Goal: Task Accomplishment & Management: Use online tool/utility

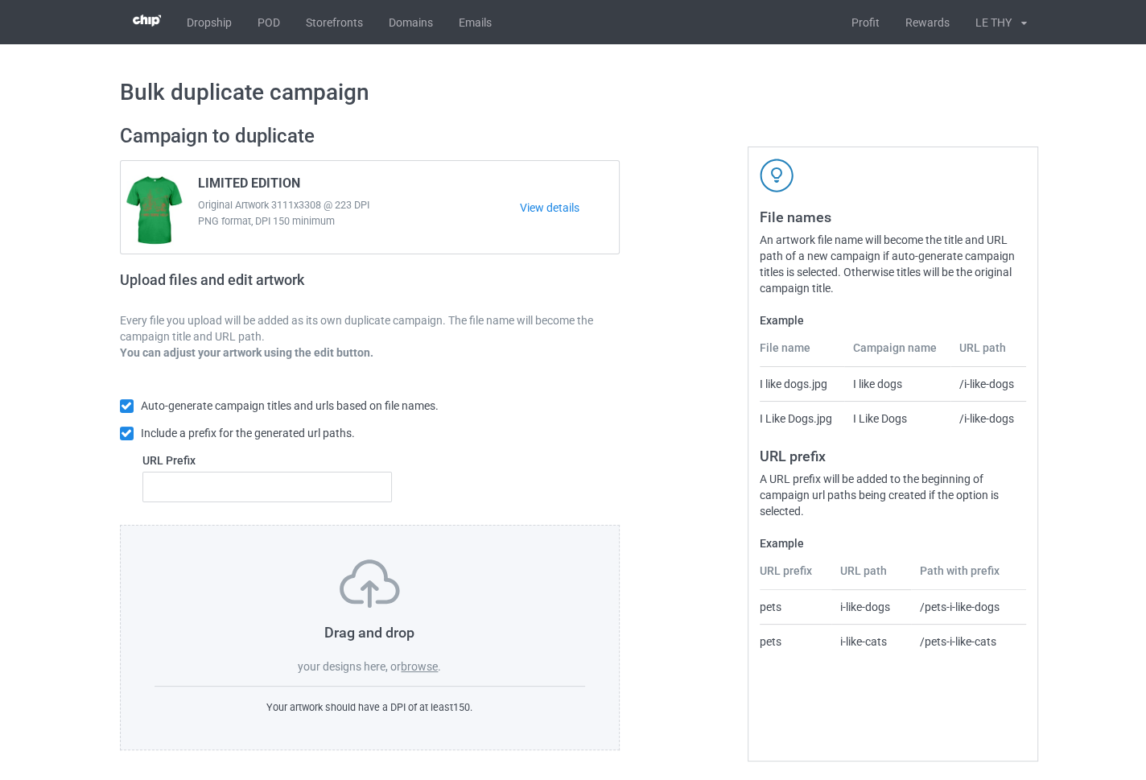
click at [418, 623] on label "browse" at bounding box center [419, 666] width 37 height 13
click at [0, 0] on input "browse" at bounding box center [0, 0] width 0 height 0
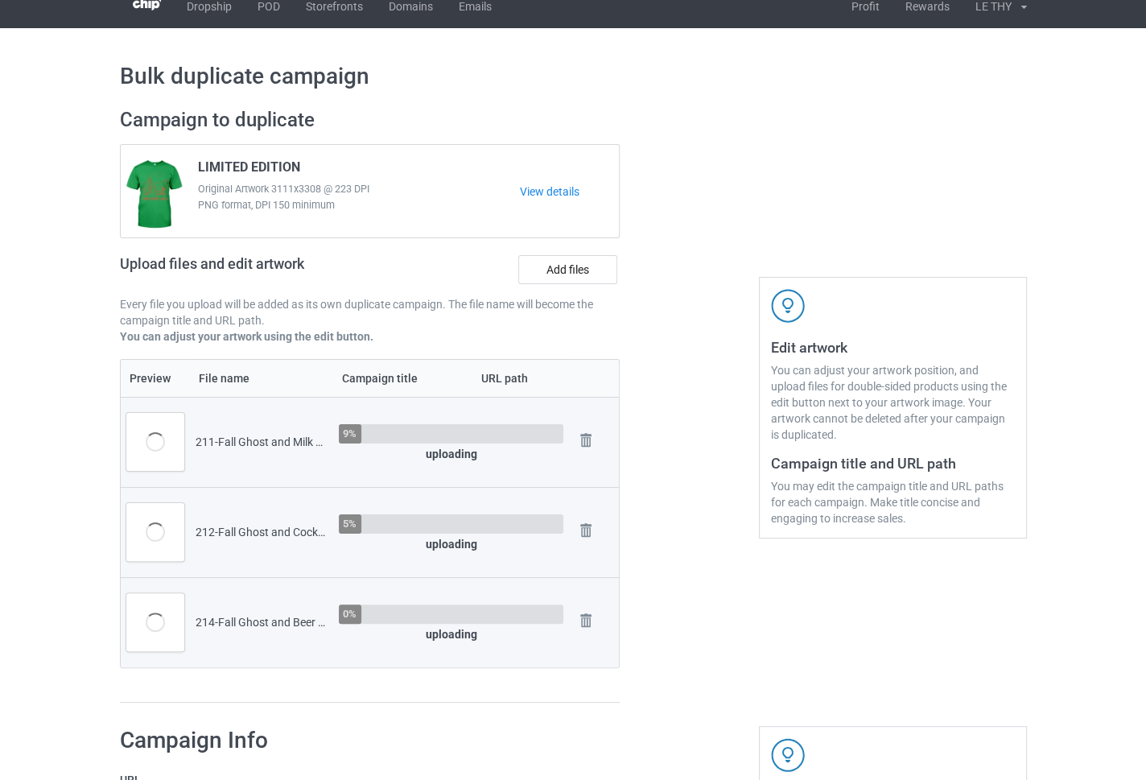
scroll to position [180, 0]
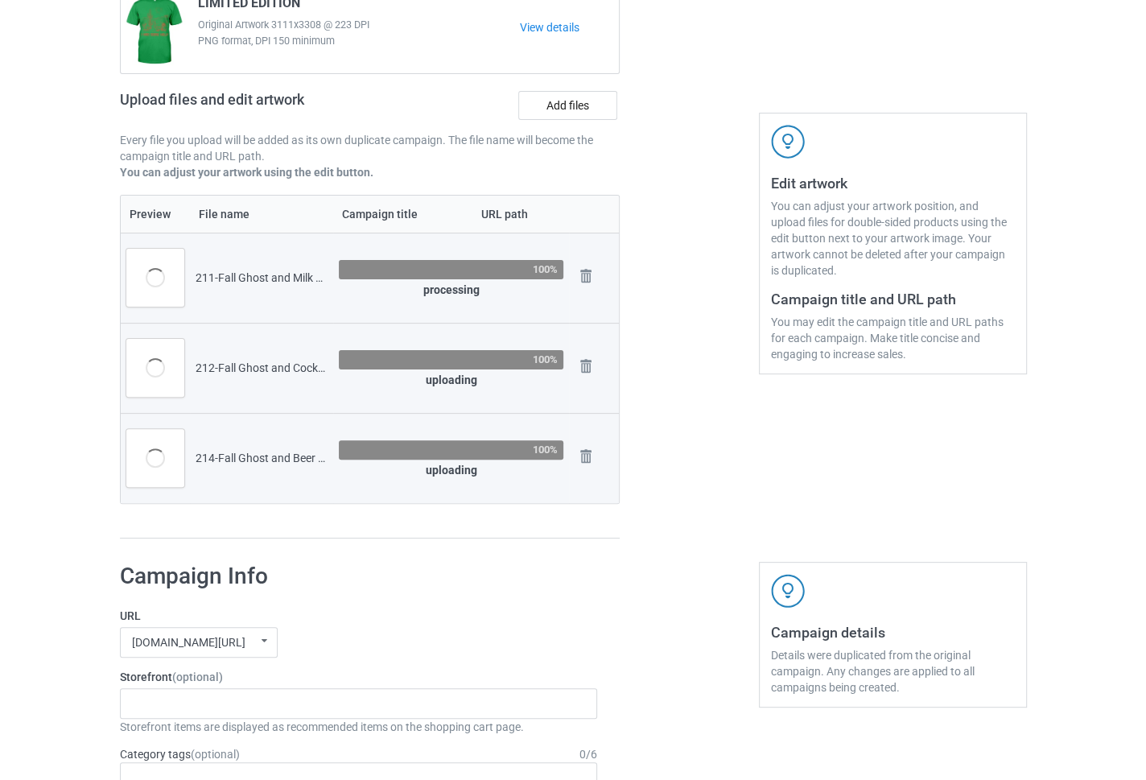
click at [681, 508] on div at bounding box center [689, 241] width 116 height 618
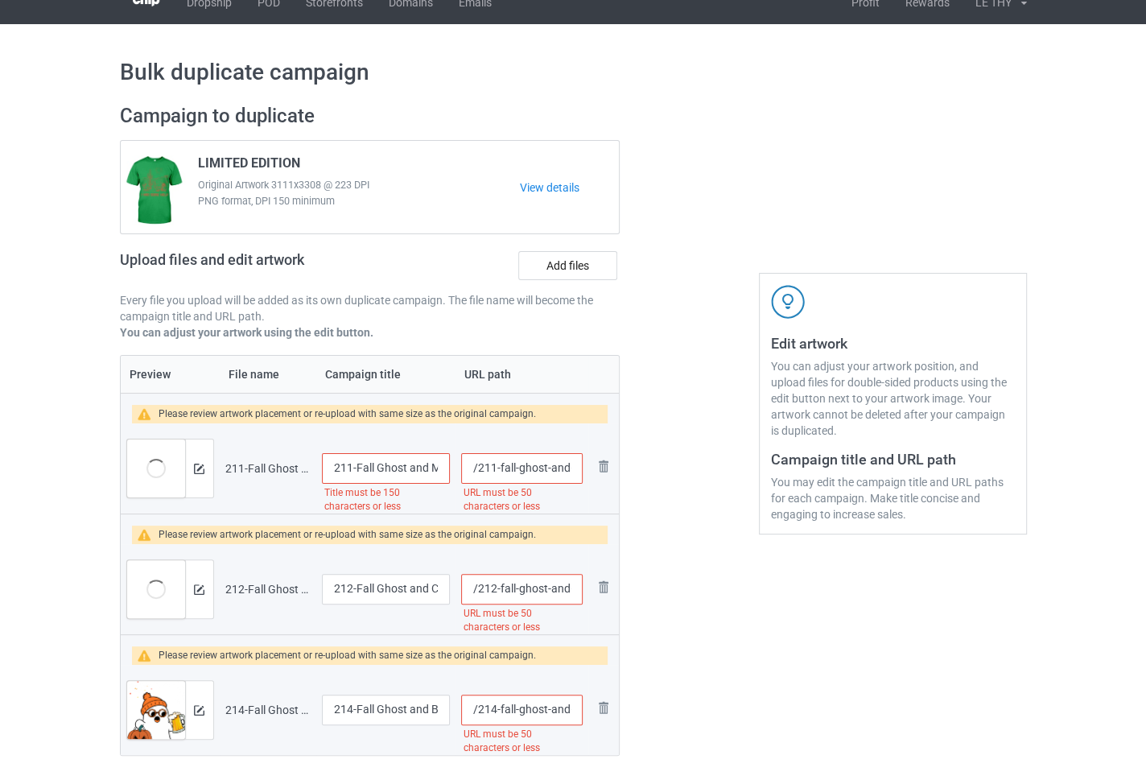
scroll to position [0, 0]
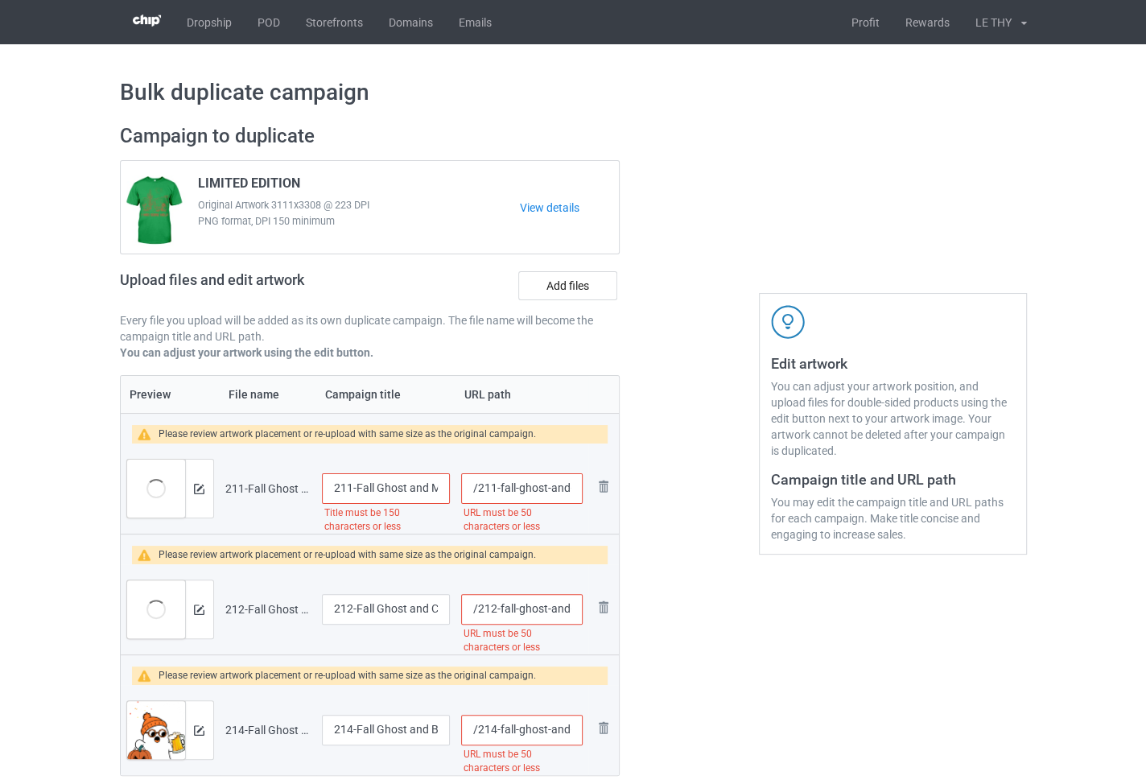
click at [229, 182] on span "LIMITED EDITION" at bounding box center [249, 186] width 102 height 22
copy span "LIMITED"
click at [363, 492] on input "211-Fall Ghost and Milk Tea Sweatshirt, Fall Ghost Sweater, Cute Fall Sweater, …" at bounding box center [386, 488] width 129 height 31
paste input "LIMITED"
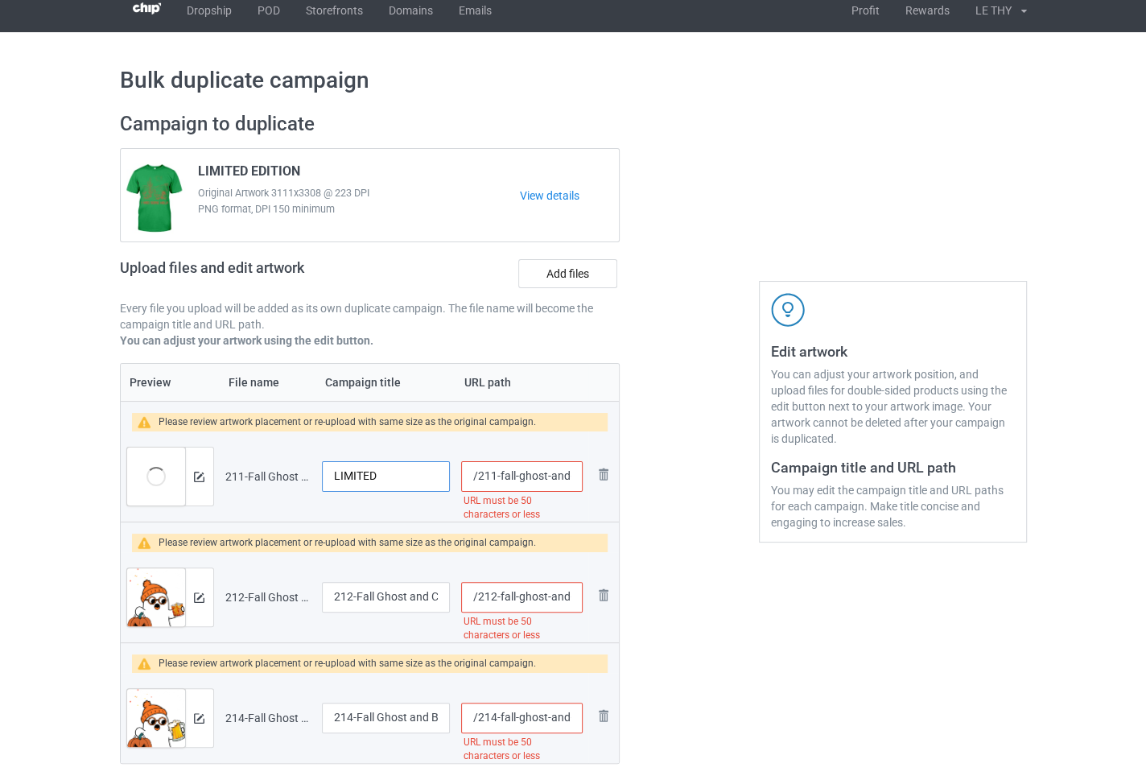
scroll to position [31, 0]
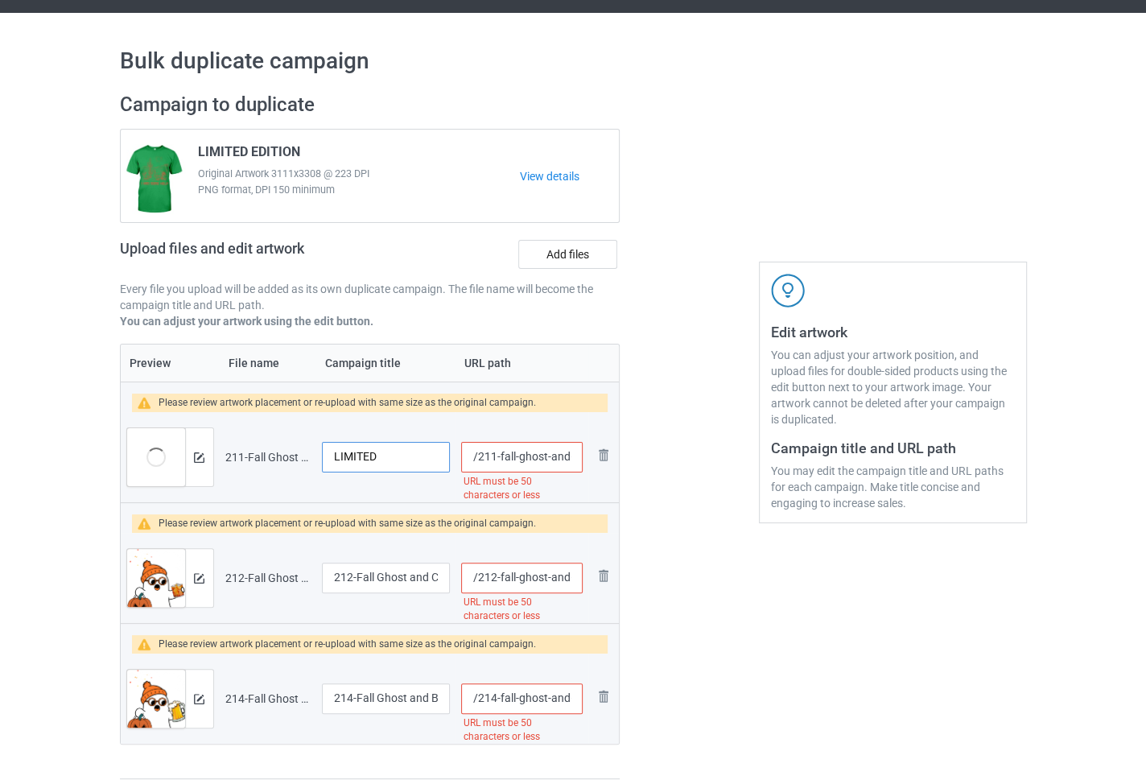
type input "LIMITED"
click at [394, 582] on input "212-Fall Ghost and Cocktails Sweatshirt, Fall Ghost Sweater, Cute Fall Sweater,…" at bounding box center [386, 578] width 129 height 31
paste input "LIMITED"
type input "LIMITED"
click at [369, 623] on input "214-Fall Ghost and Beer Sweatshirt, Fall Ghost Sweater, Cute Fall Sweater, Wome…" at bounding box center [386, 698] width 129 height 31
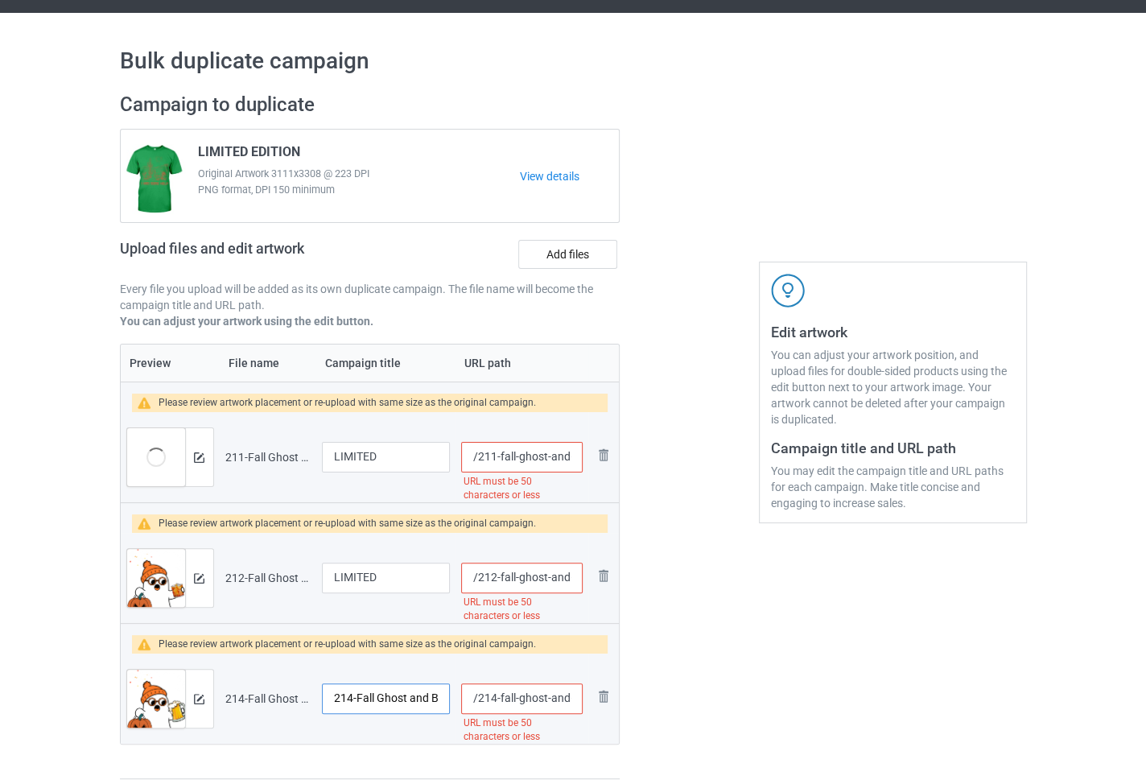
paste input "LIMITED"
type input "LIMITED"
click at [535, 463] on input "/211-fall-ghost-and-milk-tea-sweatshirt-fall-ghost-sweater-cute-fall-sweater-wo…" at bounding box center [521, 457] width 121 height 31
drag, startPoint x: 556, startPoint y: 456, endPoint x: 612, endPoint y: 447, distance: 57.2
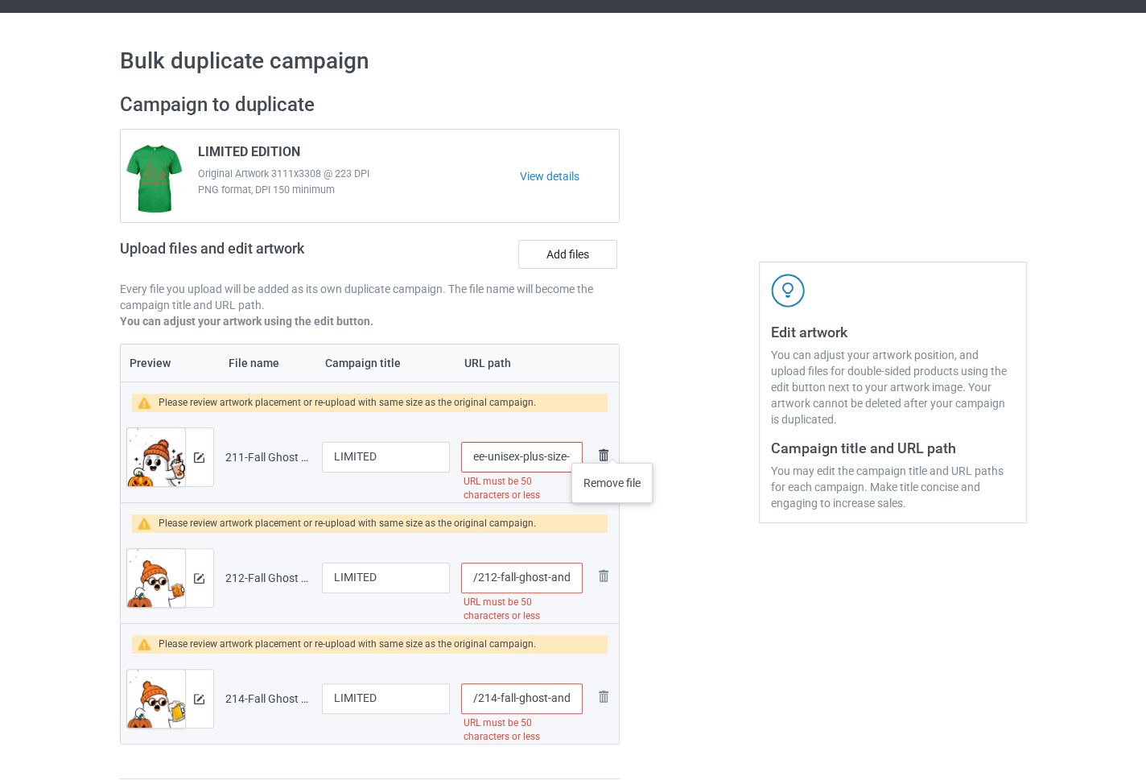
click at [612, 447] on tr "Preview and edit artwork 211-Fall Ghost and Milk Tea Sweatshirt, Fall Ghost Swe…" at bounding box center [370, 457] width 499 height 90
drag, startPoint x: 495, startPoint y: 453, endPoint x: 605, endPoint y: 453, distance: 110.2
click at [605, 453] on tr "Preview and edit artwork 211-Fall Ghost and Milk Tea Sweatshirt, Fall Ghost Swe…" at bounding box center [370, 457] width 499 height 90
type input "/211-fall-ghost-and-milk-tea-sweatshirt-fall"
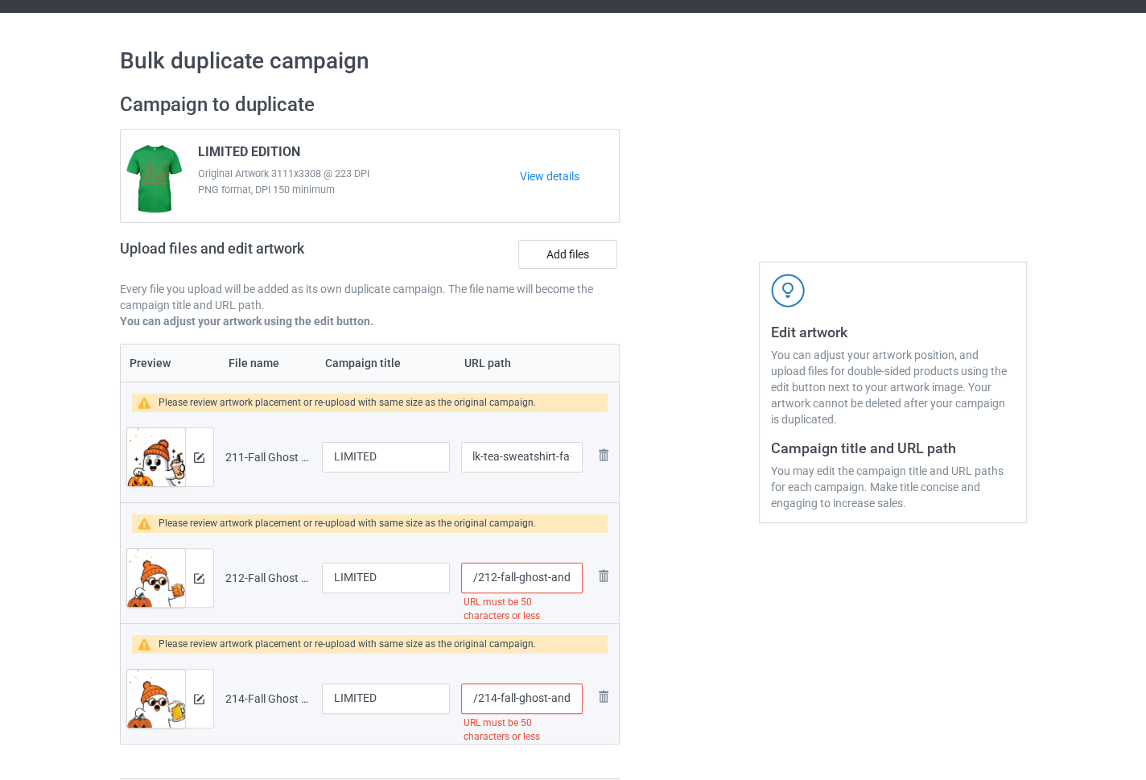
scroll to position [0, 0]
click at [555, 583] on input "/212-fall-ghost-and-cocktails-sweatshirt-fall-ghost-sweater-cute-fall-sweater-w…" at bounding box center [521, 578] width 121 height 31
paste input "1-fall-ghost-and-milk-tea-sweatshirt-fall"
type input "/211-fall-ghost-and-milk-tea-sweatshirt-fall2"
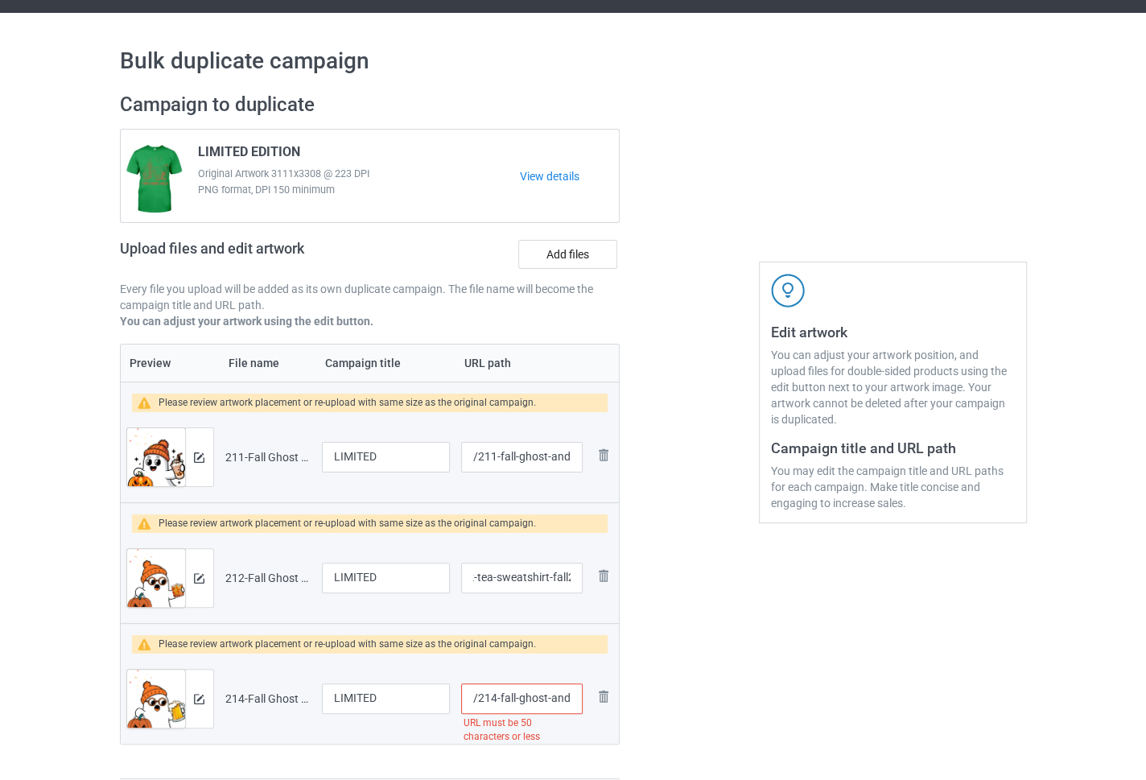
scroll to position [0, 0]
click at [727, 586] on div at bounding box center [689, 436] width 116 height 710
click at [514, 623] on input "/214-fall-ghost-and-beer-sweatshirt-fall-ghost-sweater-cute-fall-sweater-womens…" at bounding box center [521, 698] width 121 height 31
paste input "1-fall-ghost-and-milk-tea-sweatshirt-fall"
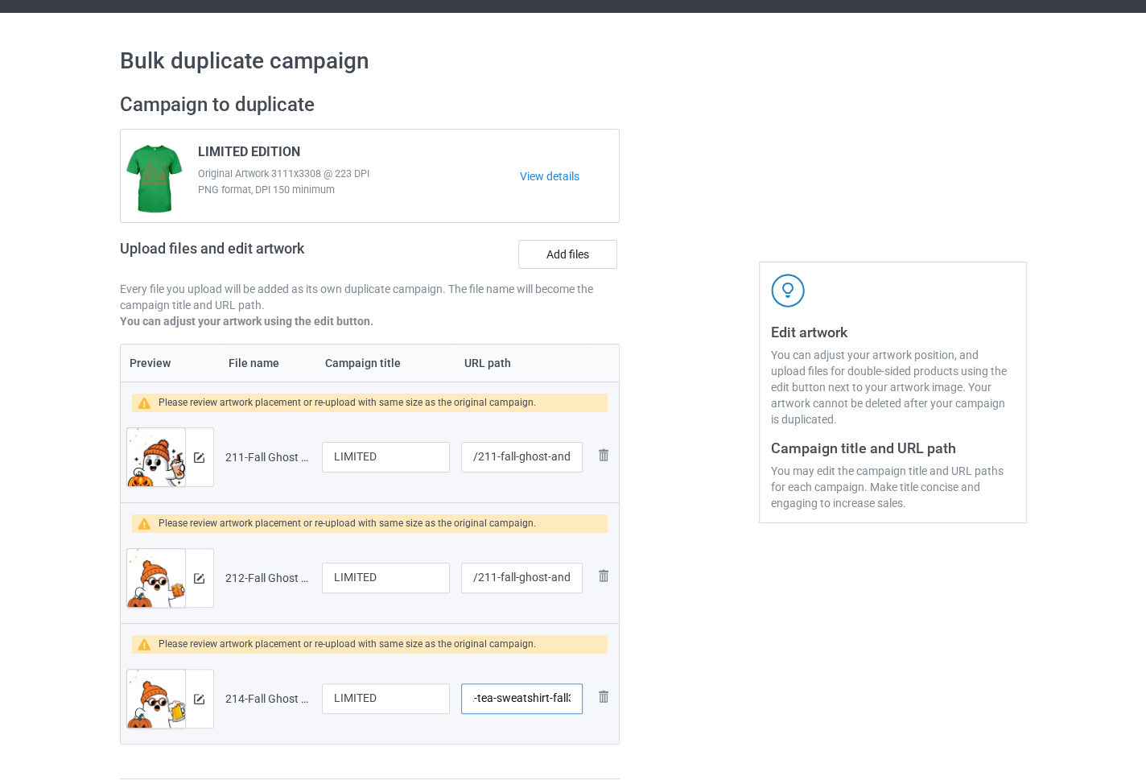
type input "/211-fall-ghost-and-milk-tea-sweatshirt-fall3"
click at [769, 623] on div "Edit artwork You can adjust your artwork position, and upload files for double-…" at bounding box center [893, 436] width 291 height 710
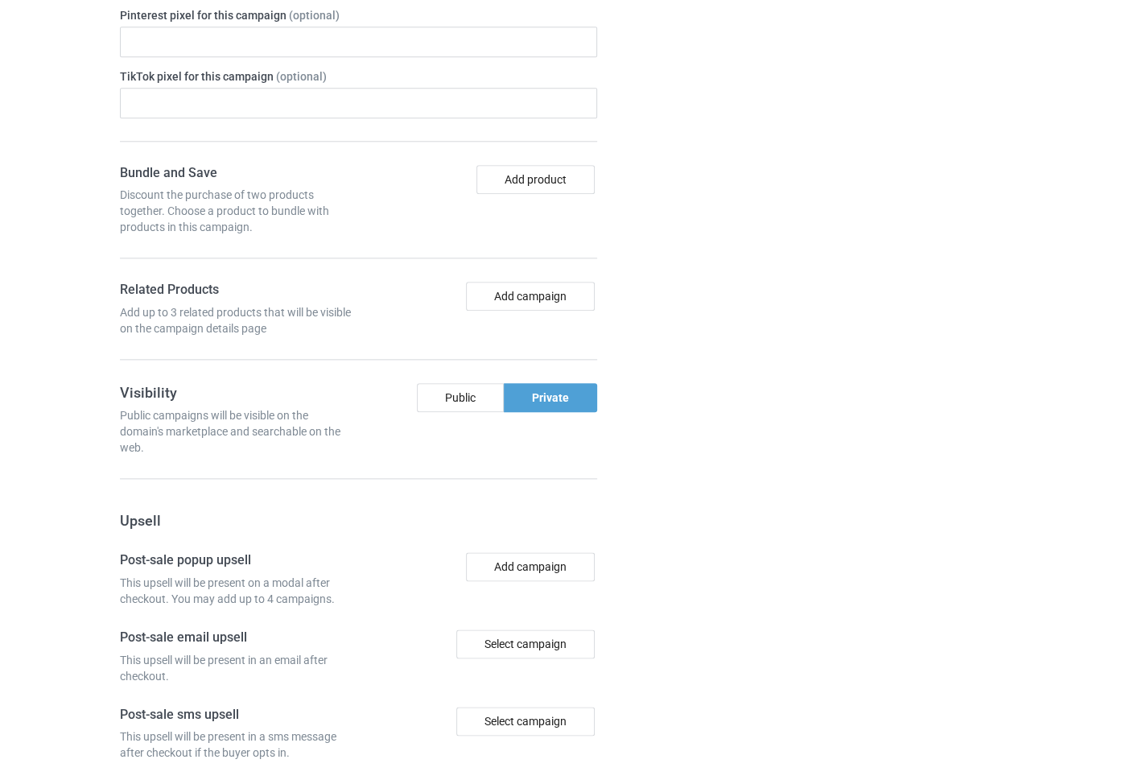
scroll to position [1533, 0]
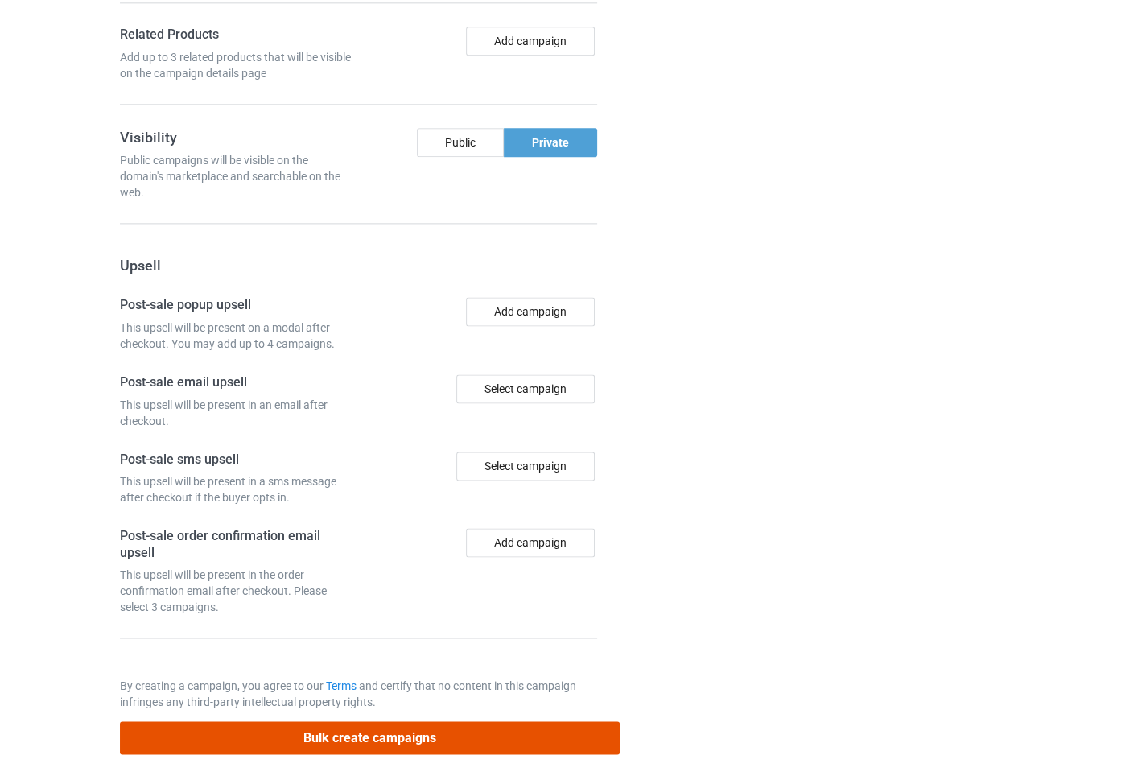
click at [331, 623] on button "Bulk create campaigns" at bounding box center [370, 737] width 501 height 33
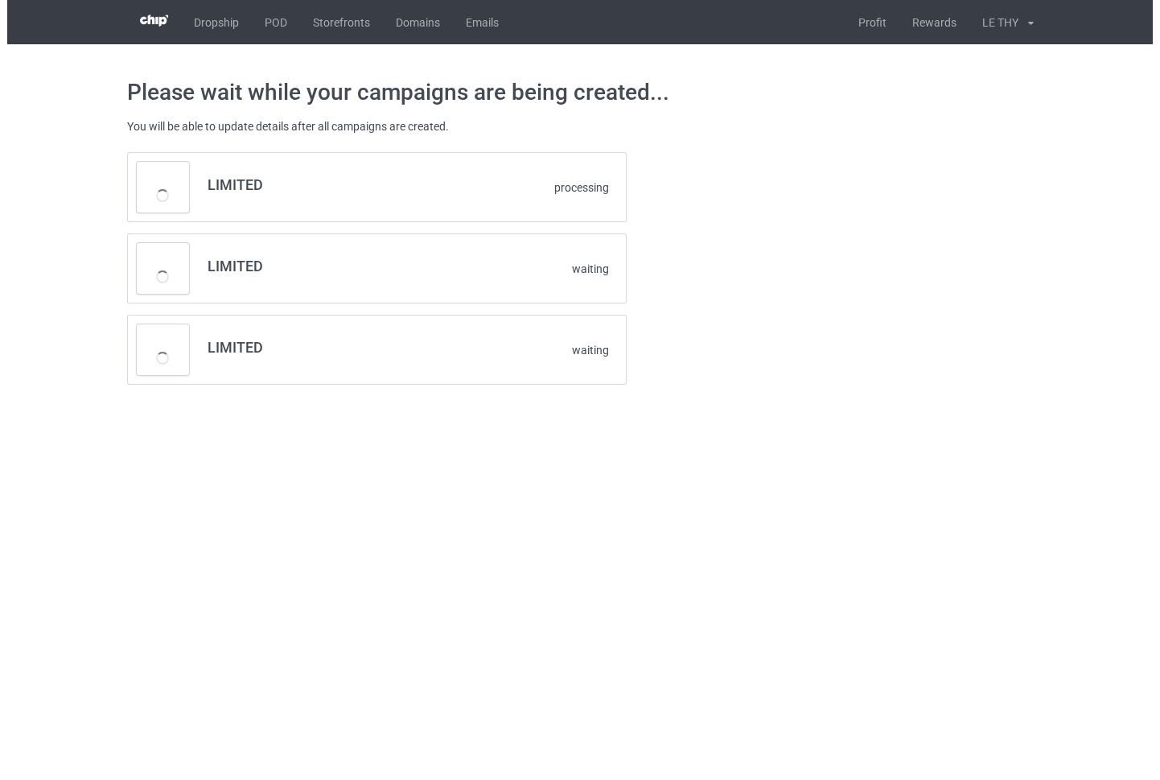
scroll to position [0, 0]
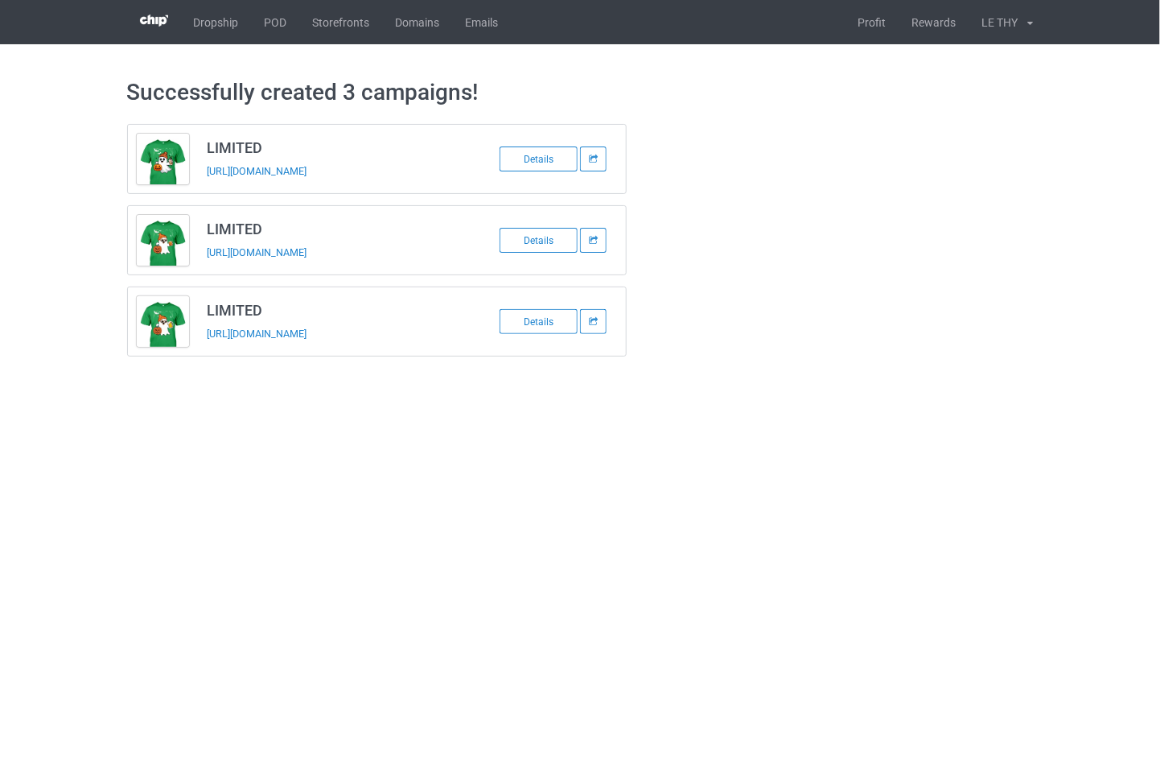
click at [505, 500] on body "Dropship POD Storefronts Domains Emails Profit Rewards LE THY Settings Tax Docu…" at bounding box center [580, 390] width 1160 height 780
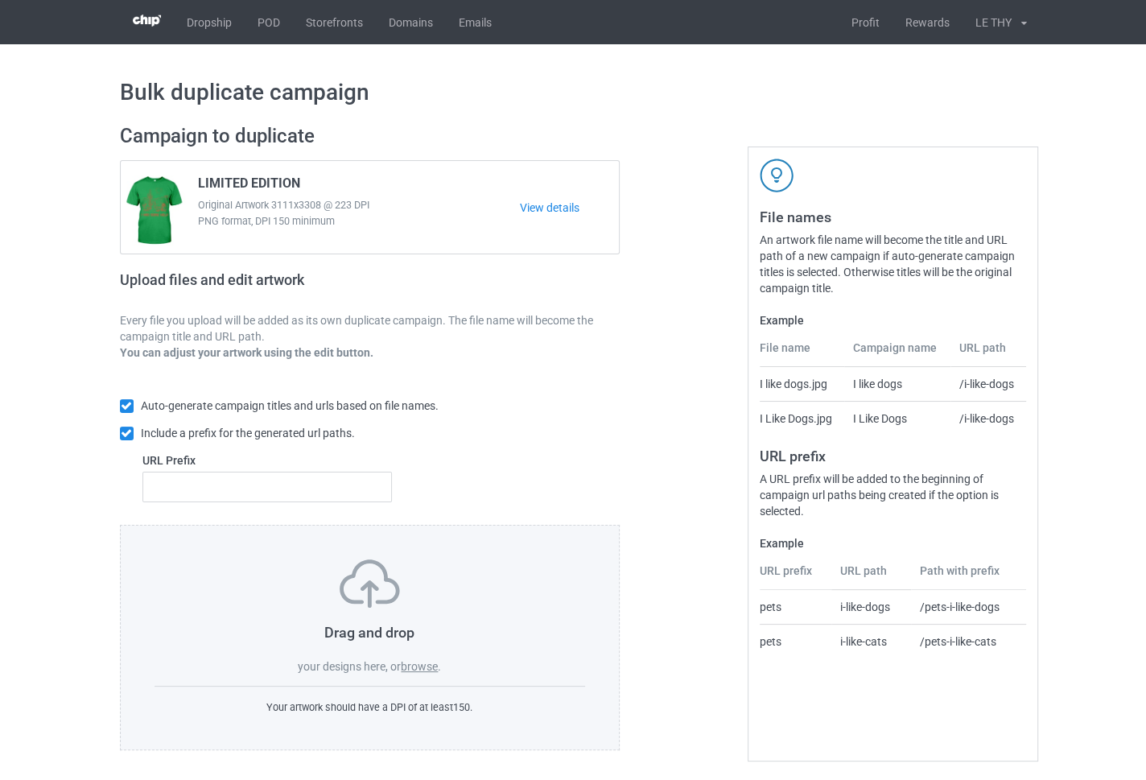
scroll to position [1, 0]
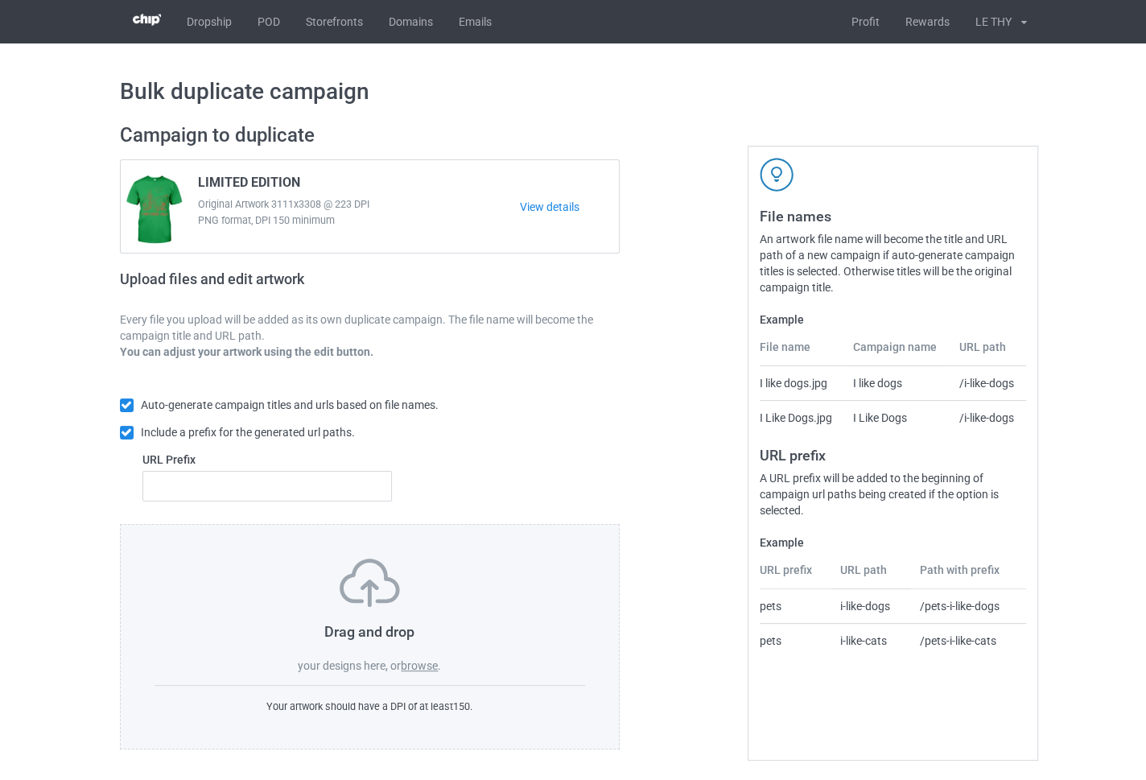
click at [414, 660] on label "browse" at bounding box center [419, 665] width 37 height 13
click at [0, 0] on input "browse" at bounding box center [0, 0] width 0 height 0
click at [422, 661] on label "browse" at bounding box center [419, 665] width 37 height 13
click at [0, 0] on input "browse" at bounding box center [0, 0] width 0 height 0
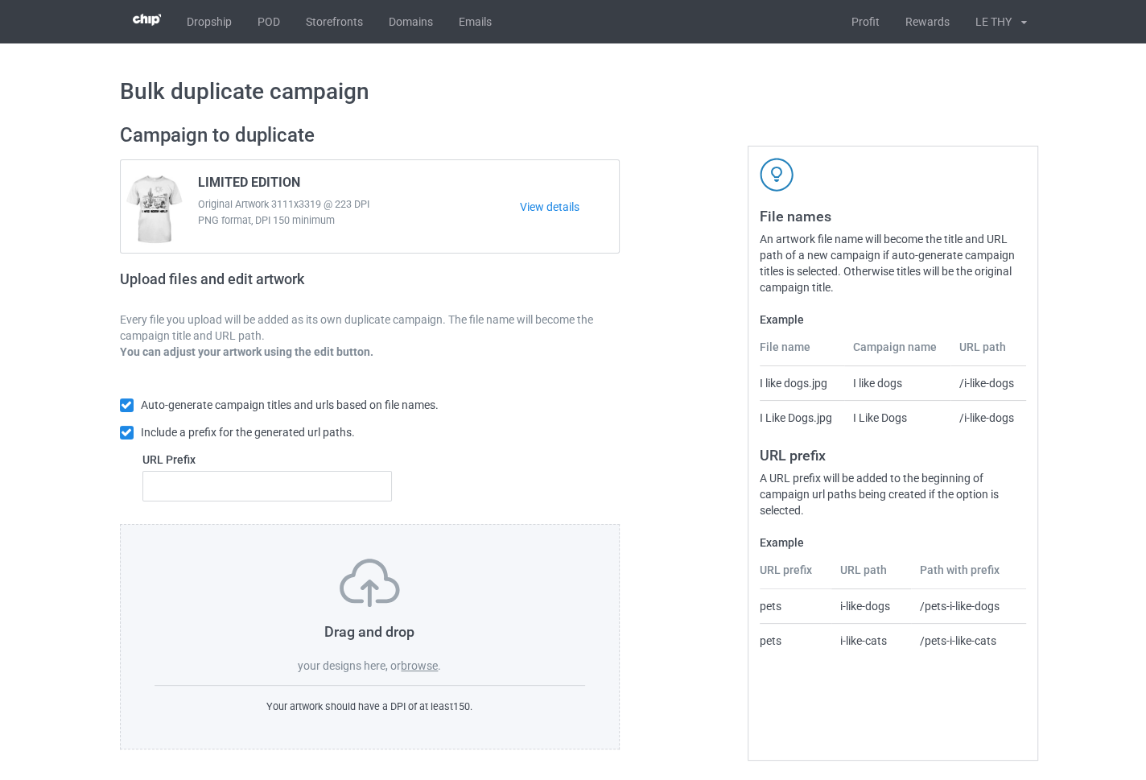
click at [410, 666] on label "browse" at bounding box center [419, 665] width 37 height 13
click at [0, 0] on input "browse" at bounding box center [0, 0] width 0 height 0
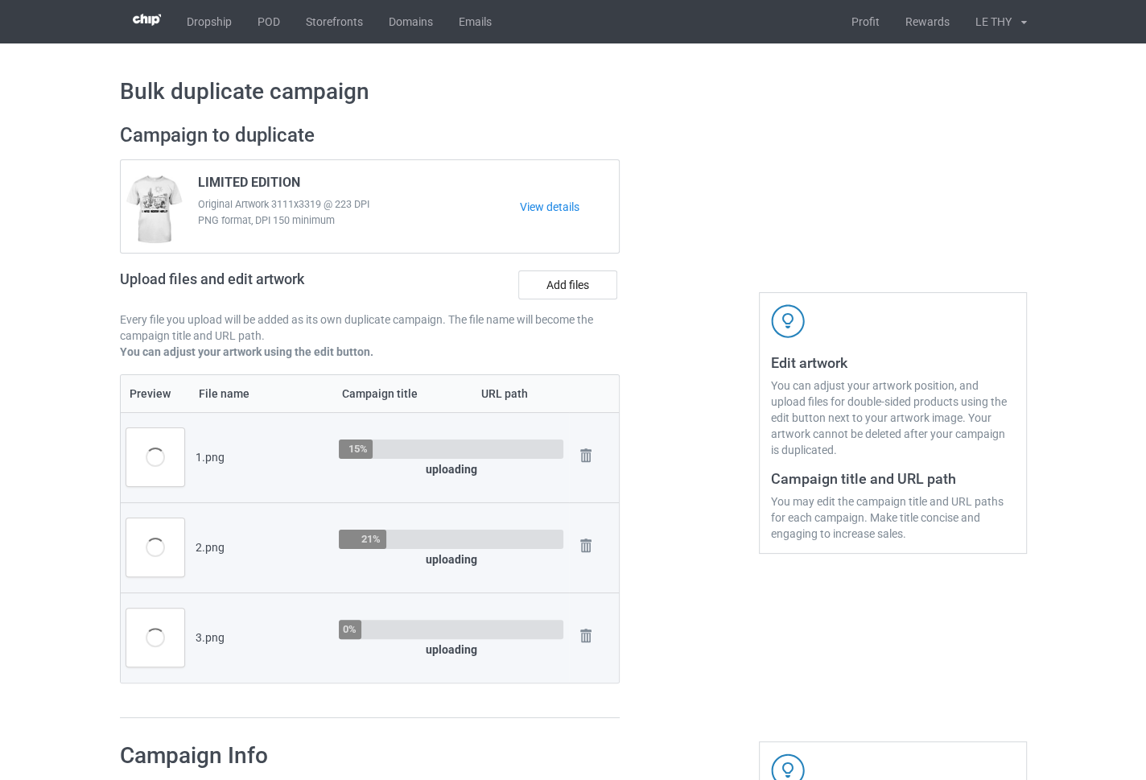
click at [773, 185] on div "Edit artwork You can adjust your artwork position, and upload files for double-…" at bounding box center [893, 421] width 291 height 618
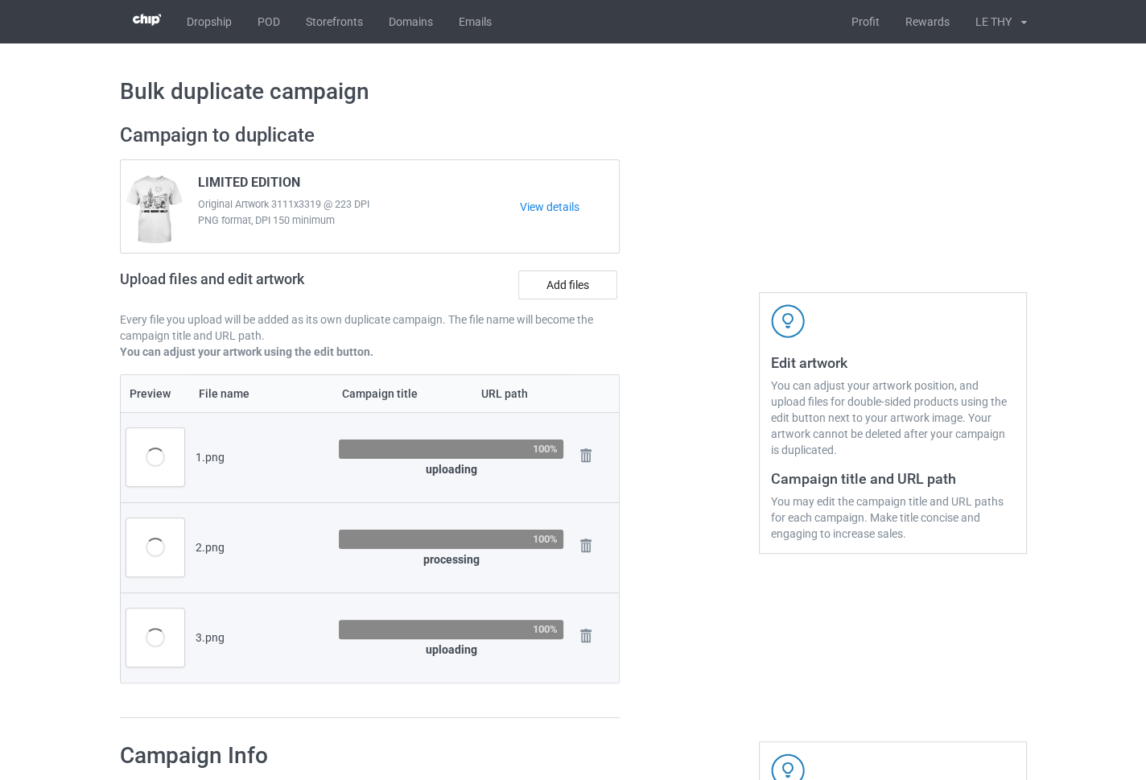
click at [840, 241] on div "Edit artwork You can adjust your artwork position, and upload files for double-…" at bounding box center [893, 421] width 291 height 618
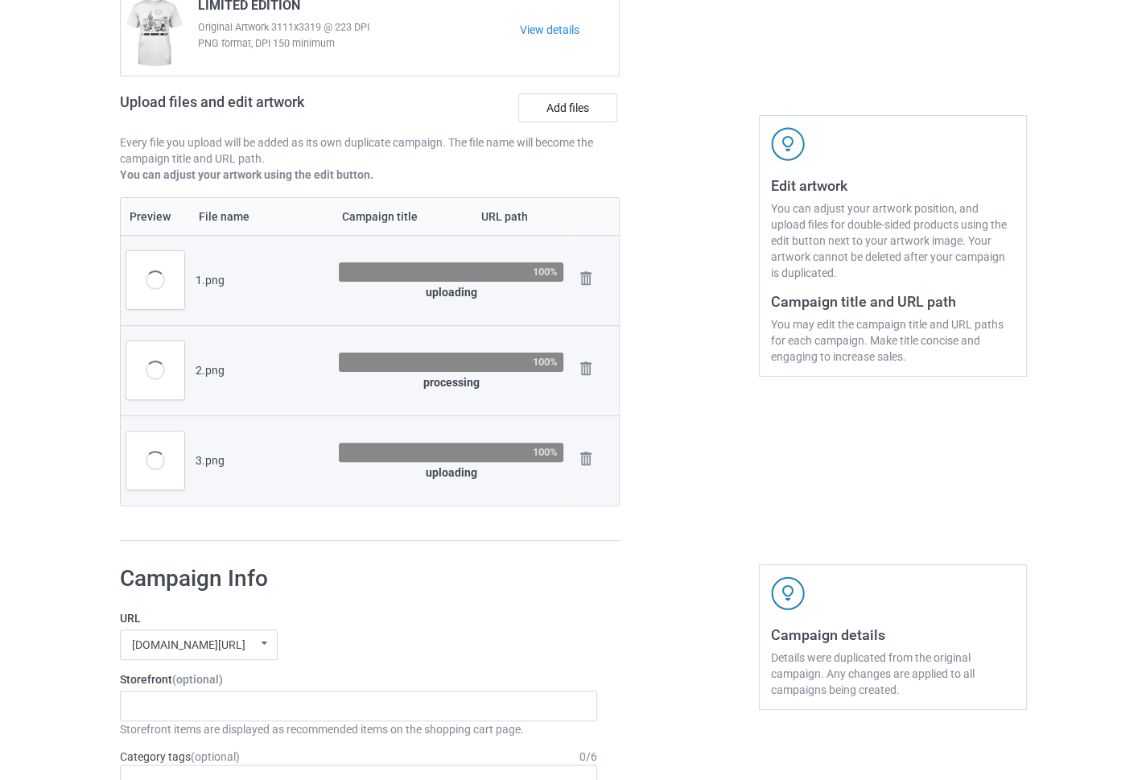
scroll to position [176, 0]
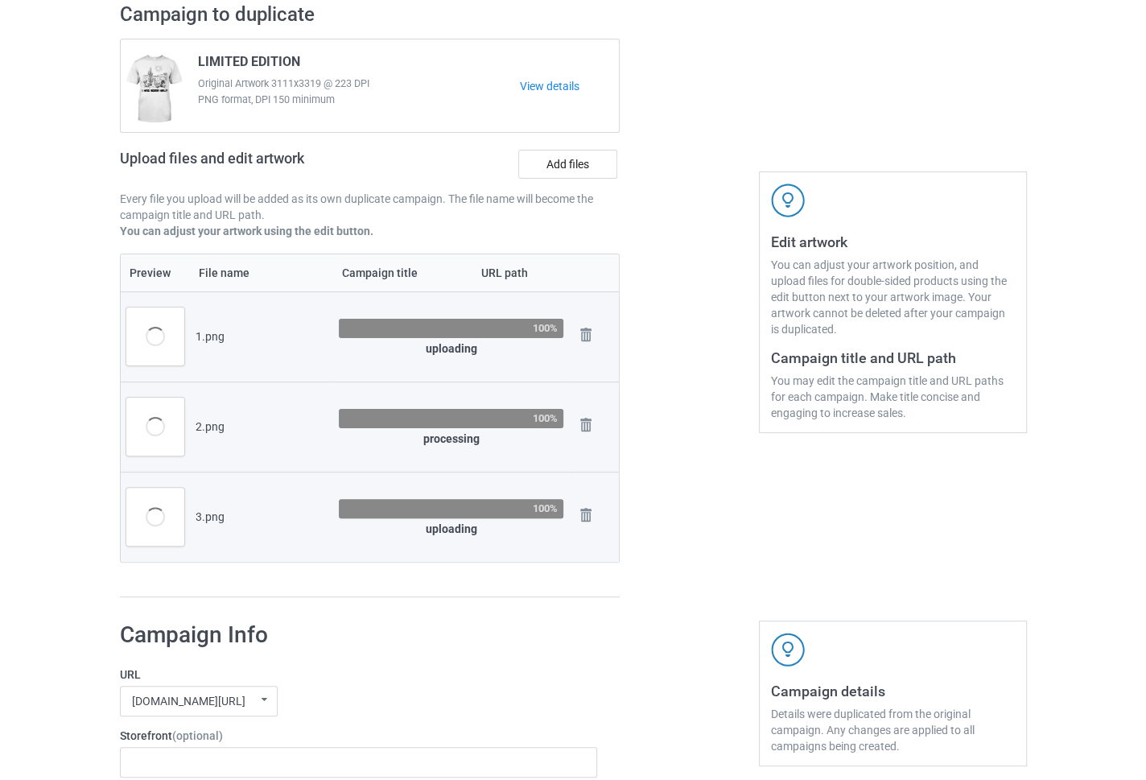
scroll to position [122, 0]
click at [220, 62] on span "LIMITED EDITION" at bounding box center [249, 65] width 102 height 22
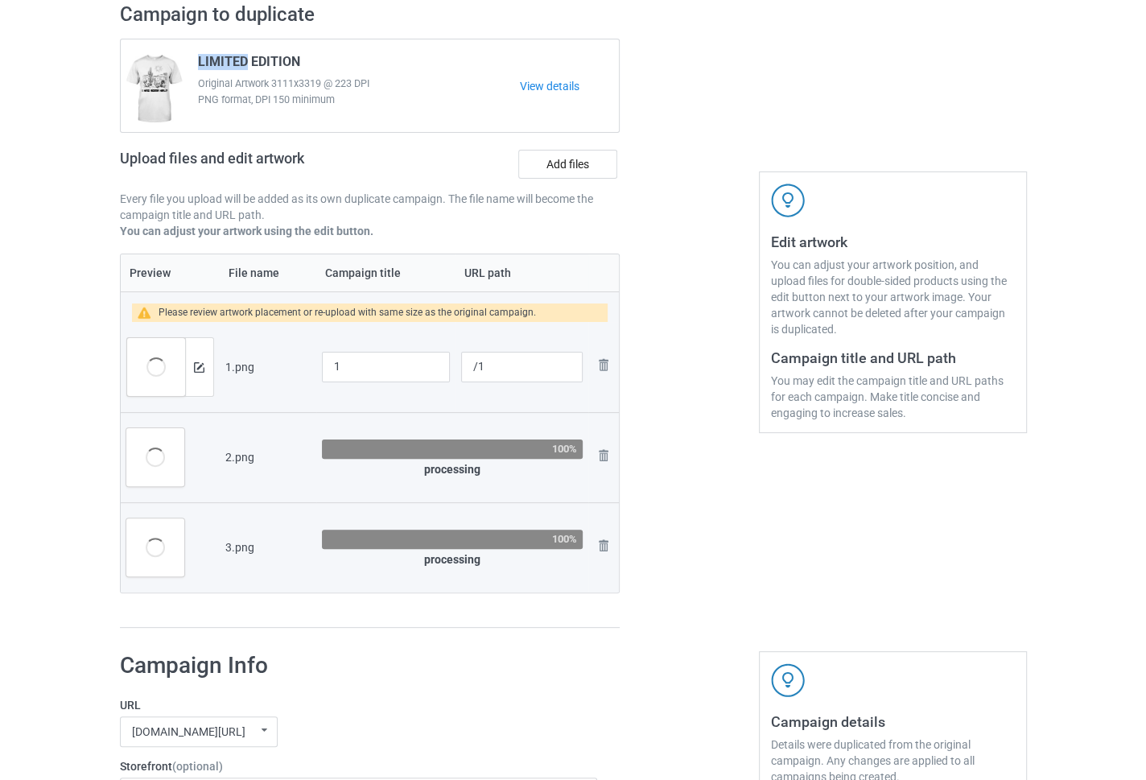
copy span "LIMITED"
click at [671, 278] on div at bounding box center [689, 315] width 116 height 649
click at [358, 372] on input "1" at bounding box center [386, 367] width 129 height 31
paste input "LIMITED"
click at [363, 412] on td "100% processing" at bounding box center [452, 457] width 272 height 90
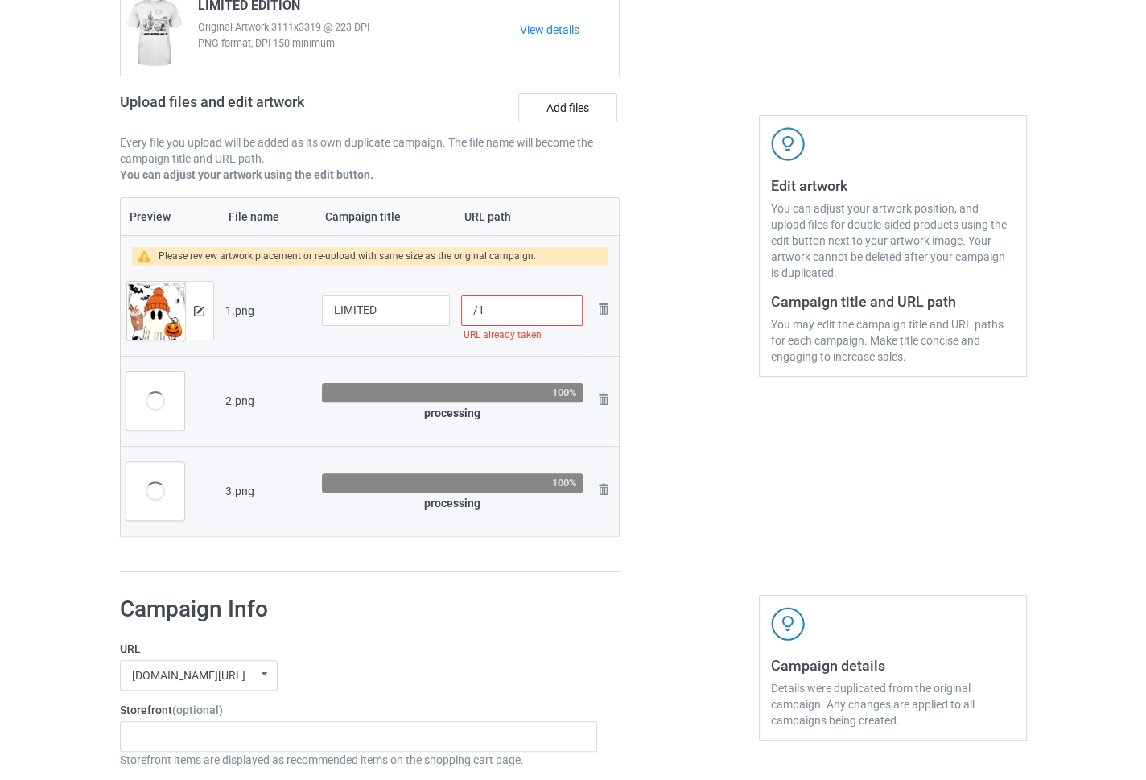
scroll to position [212, 0]
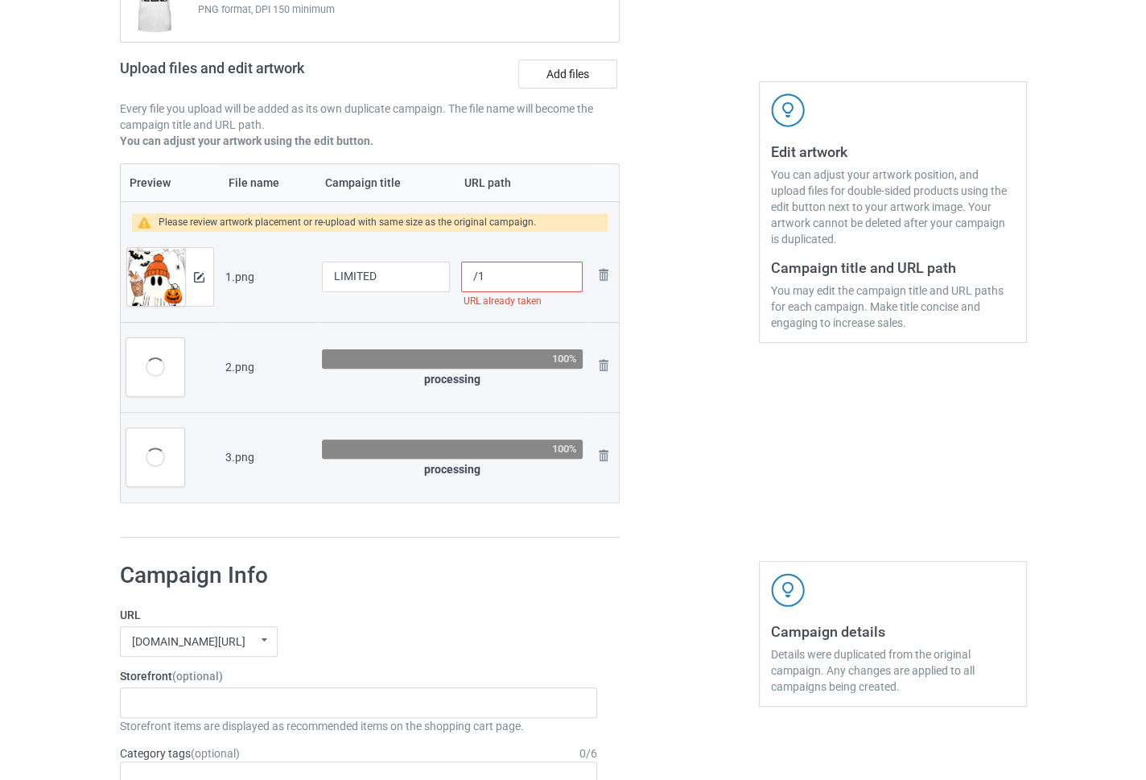
type input "1"
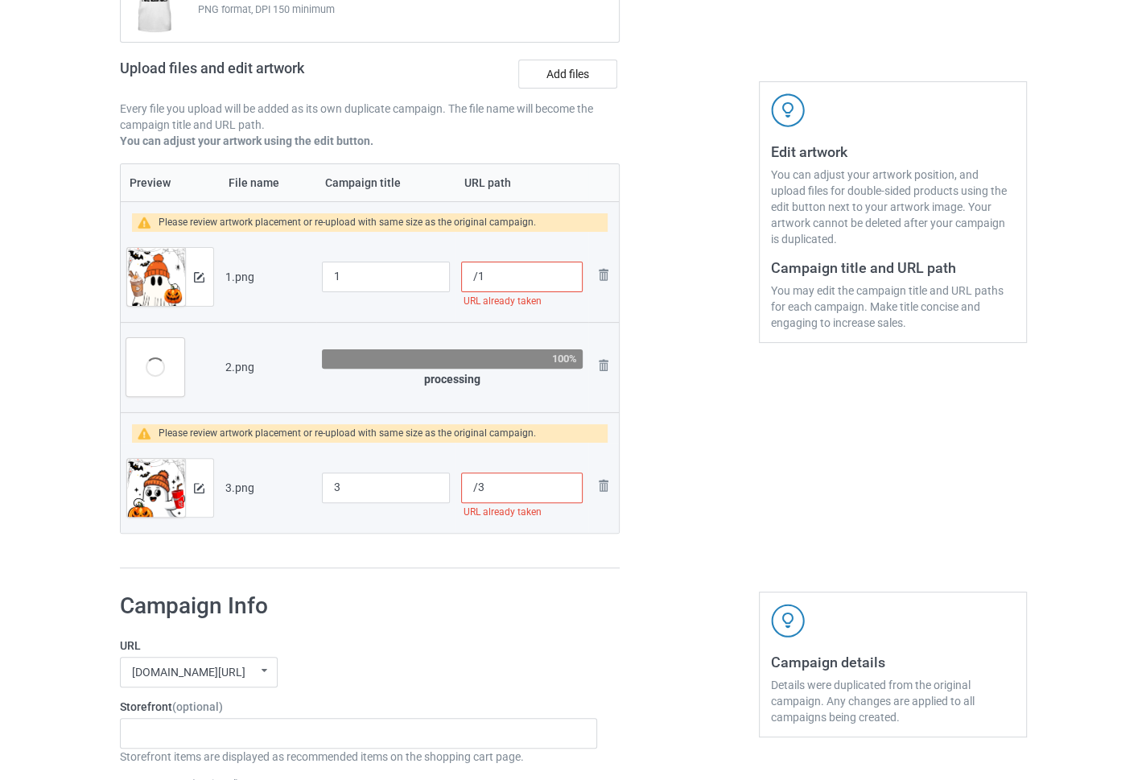
click at [539, 278] on input "/1" at bounding box center [521, 277] width 121 height 31
click at [682, 336] on div at bounding box center [689, 240] width 116 height 679
type input "/1"
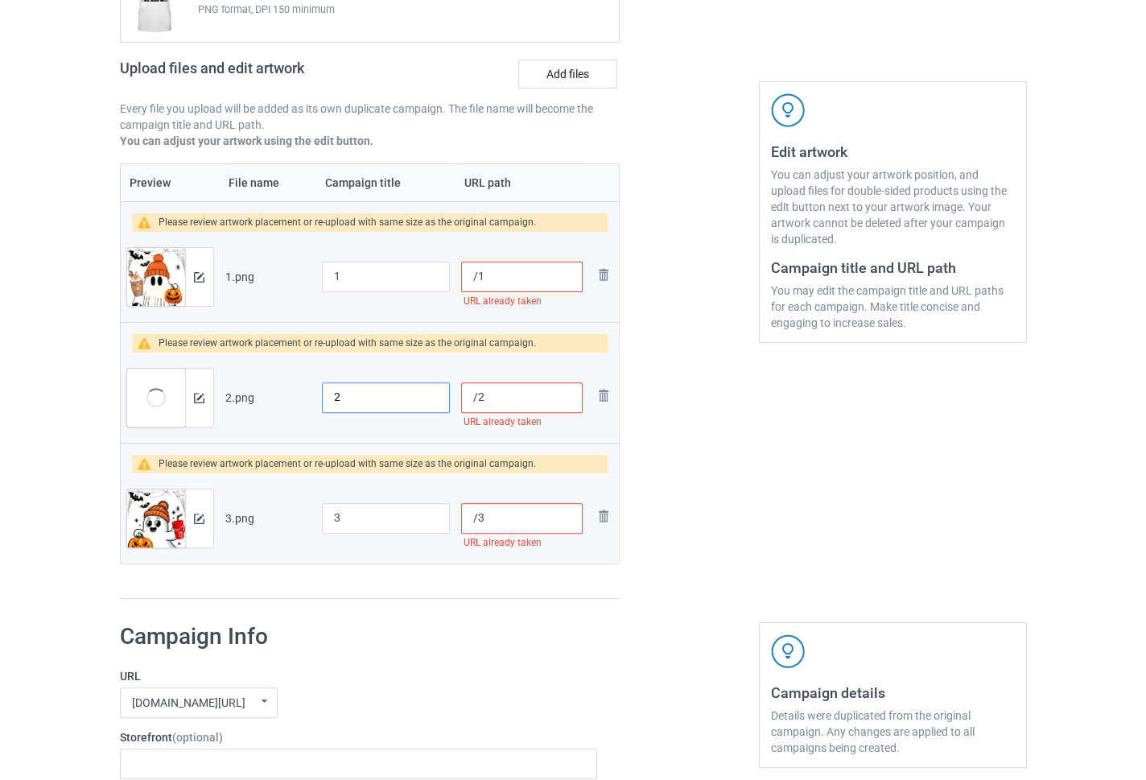
click at [356, 396] on input "2" at bounding box center [386, 397] width 129 height 31
click at [361, 270] on input "1" at bounding box center [386, 277] width 129 height 31
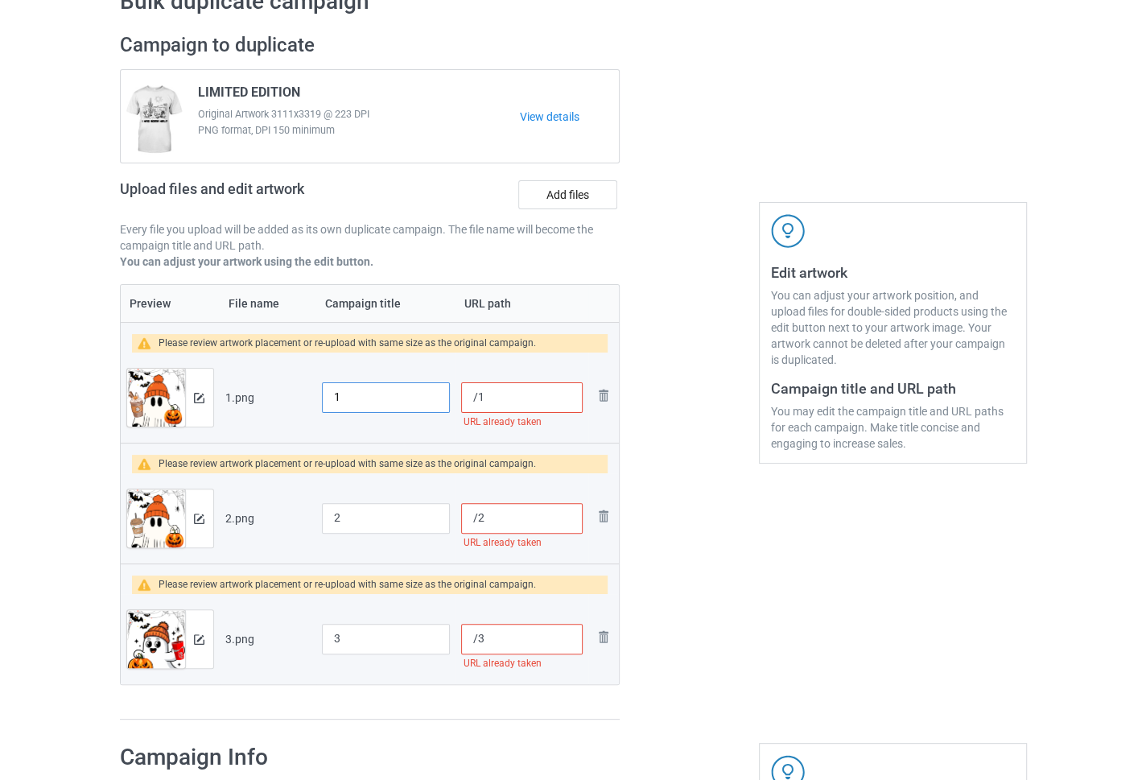
scroll to position [177, 0]
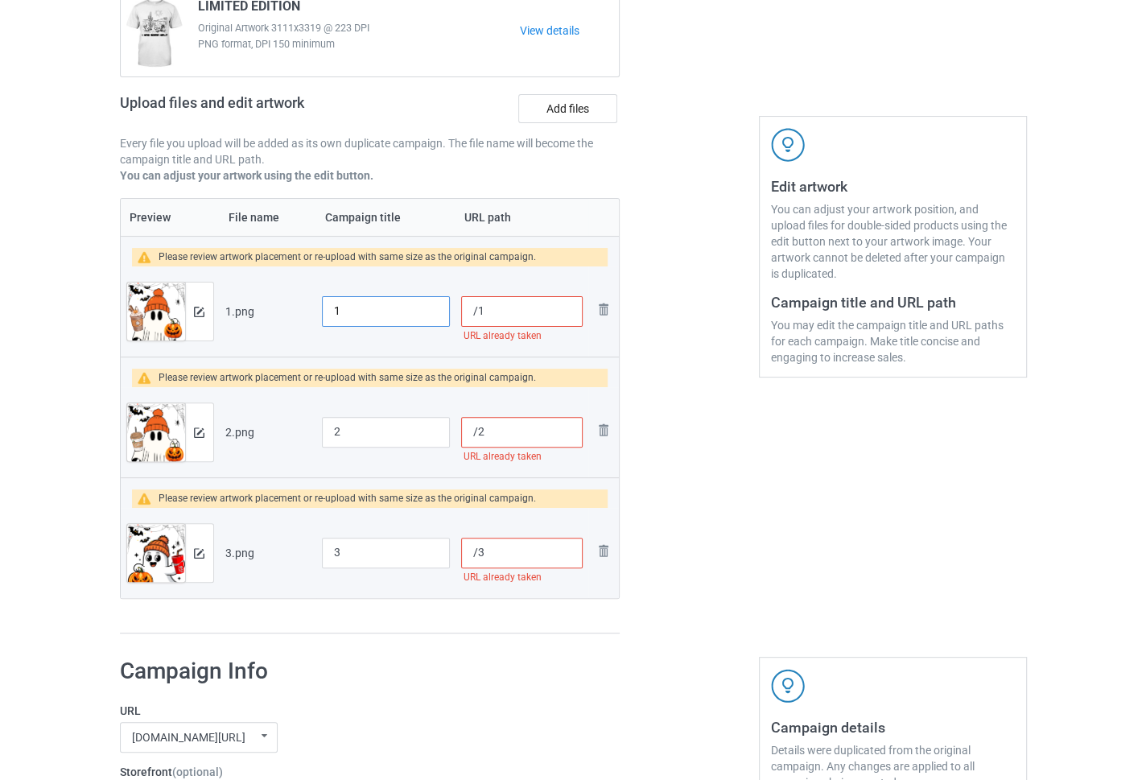
click at [405, 321] on input "1" at bounding box center [386, 311] width 129 height 31
paste input "LIMITED"
type input "LIMITED"
click at [342, 434] on input "2" at bounding box center [386, 432] width 129 height 31
paste input "LIMITED"
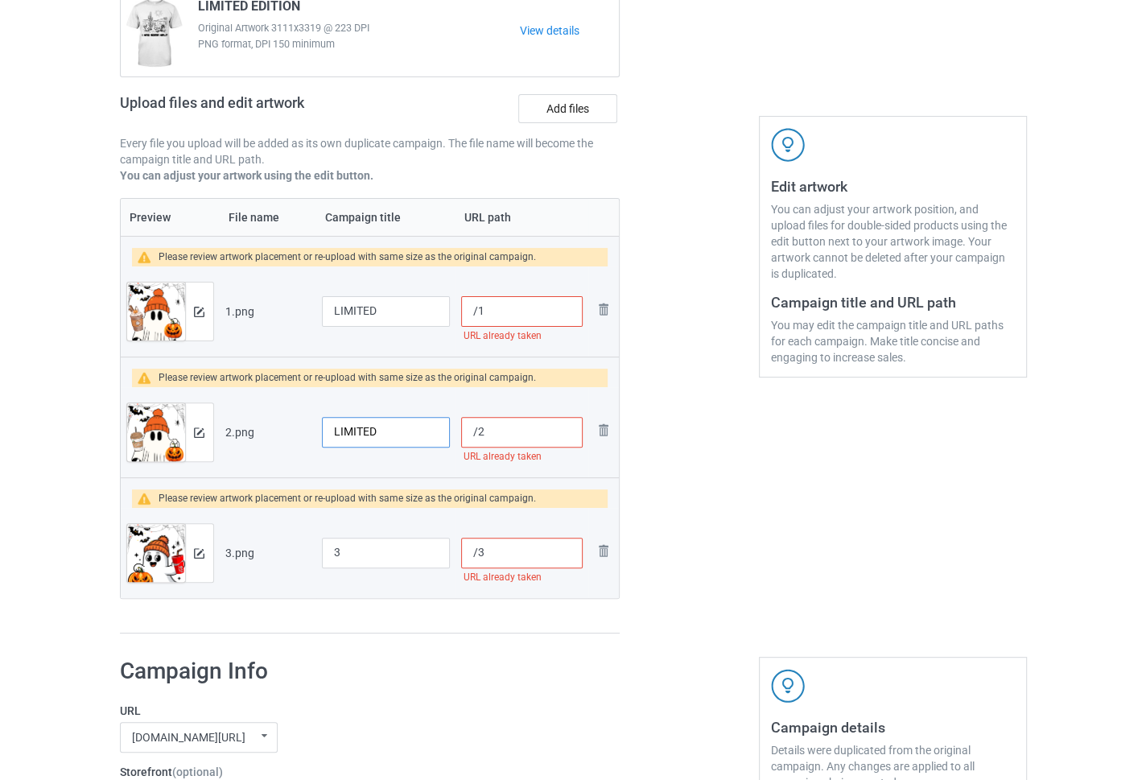
type input "LIMITED"
click at [356, 538] on input "3" at bounding box center [386, 553] width 129 height 31
paste input "LIMITED"
type input "LIMITED"
click at [751, 542] on div "Edit artwork You can adjust your artwork position, and upload files for double-…" at bounding box center [893, 291] width 291 height 710
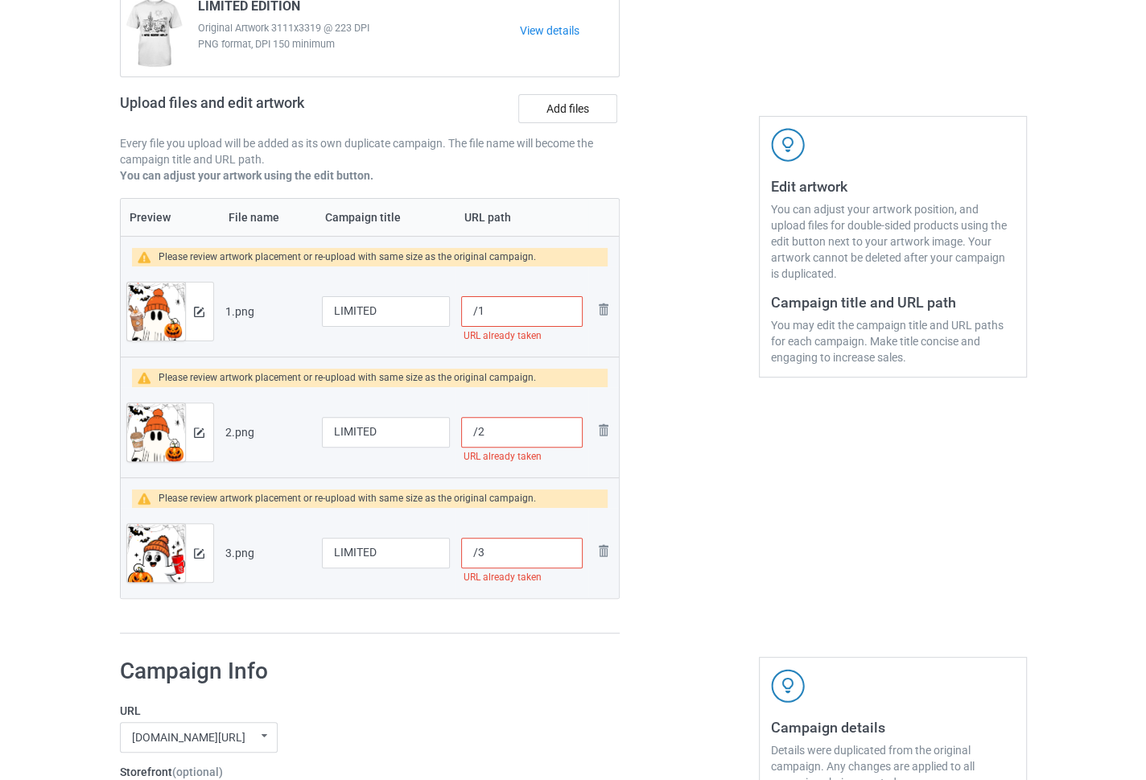
click at [509, 311] on input "/1" at bounding box center [521, 311] width 121 height 31
type input "/1amncnnjdh"
click at [503, 431] on input "/2" at bounding box center [521, 432] width 121 height 31
type input "/2sacdv"
click at [508, 555] on input "/3" at bounding box center [521, 553] width 121 height 31
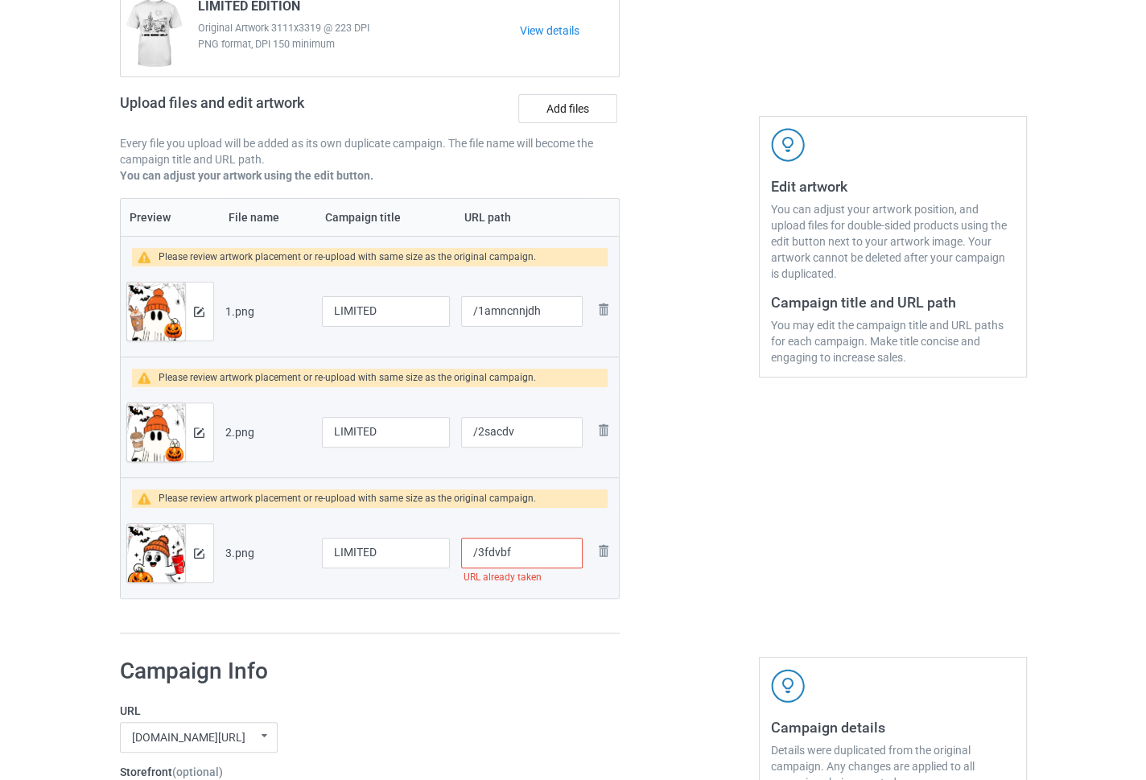
type input "/3fdvbf"
click at [810, 523] on div "Edit artwork You can adjust your artwork position, and upload files for double-…" at bounding box center [893, 291] width 291 height 710
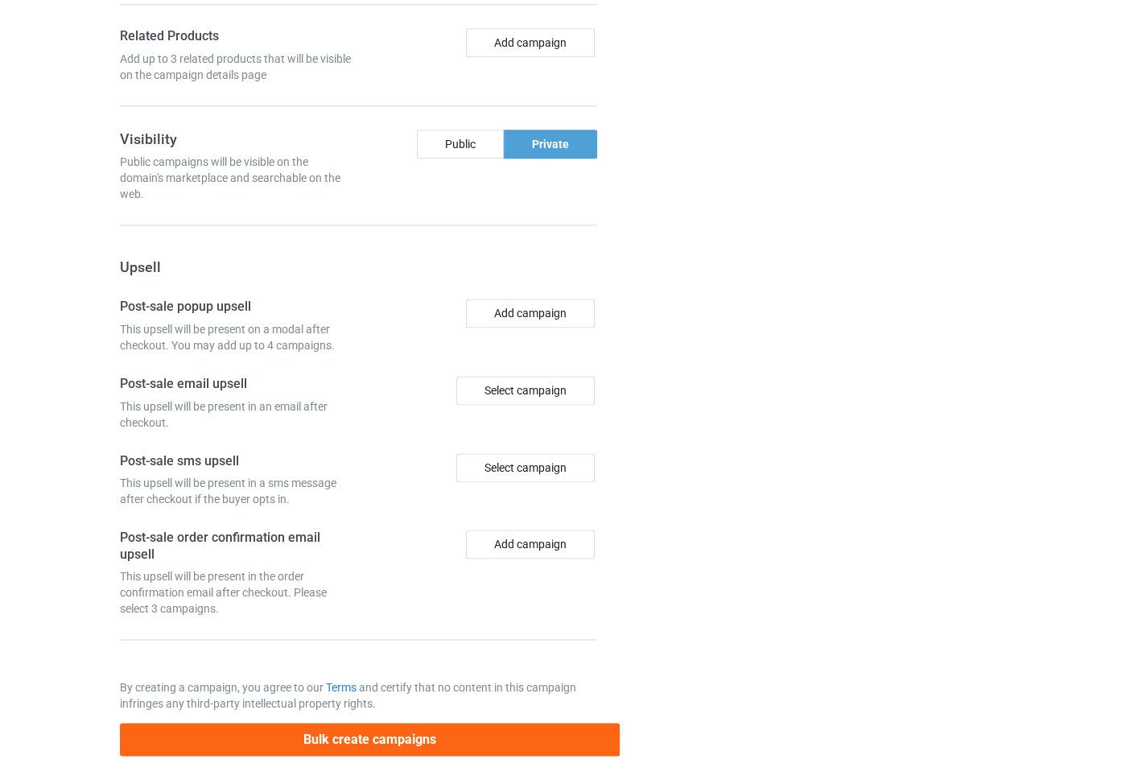
scroll to position [1533, 0]
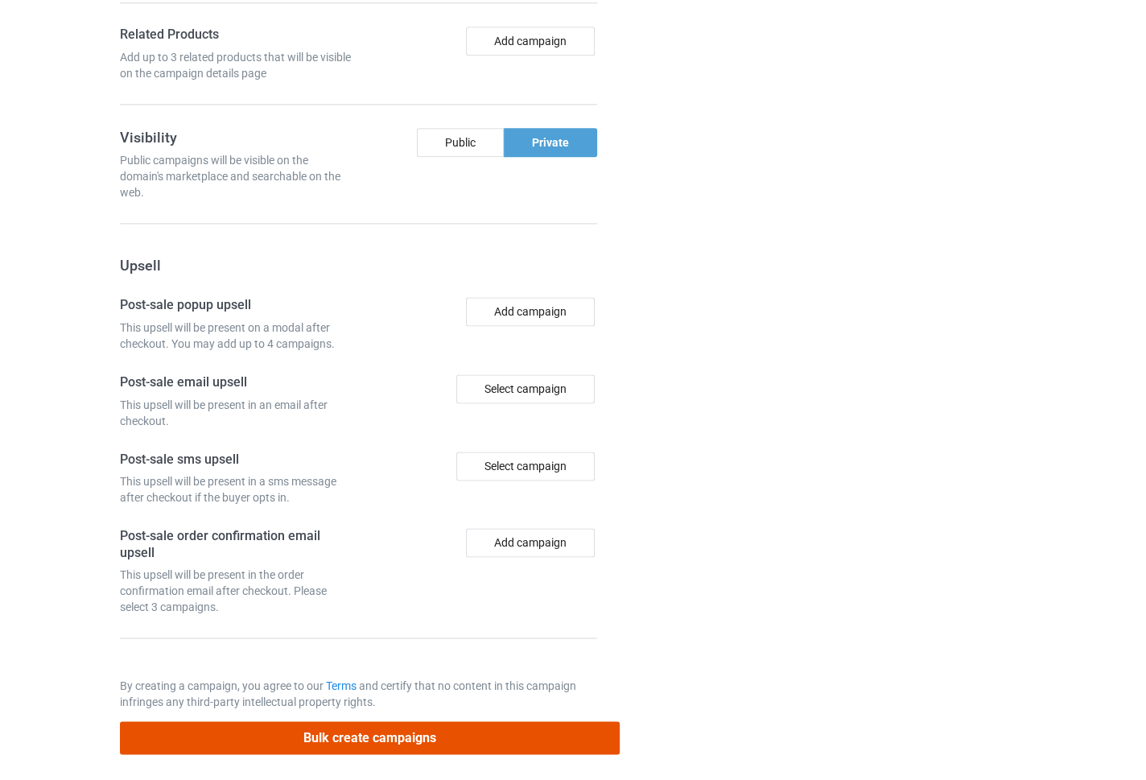
click at [366, 731] on button "Bulk create campaigns" at bounding box center [370, 737] width 501 height 33
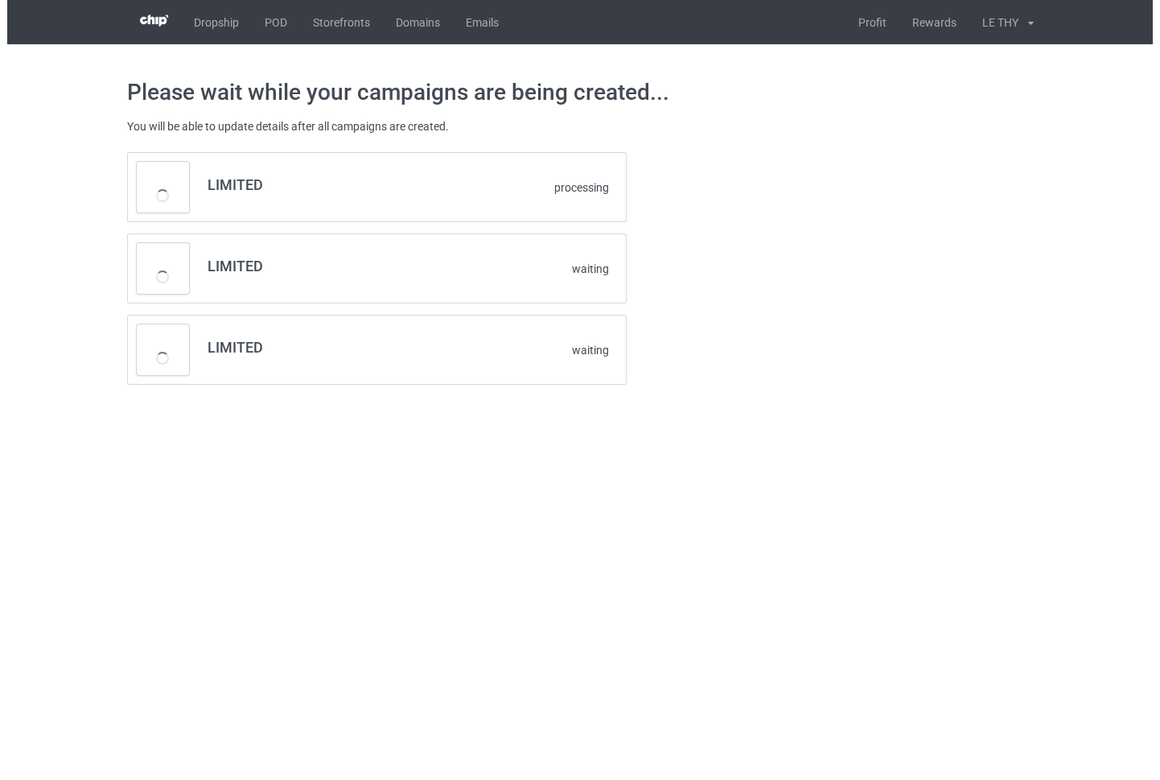
scroll to position [0, 0]
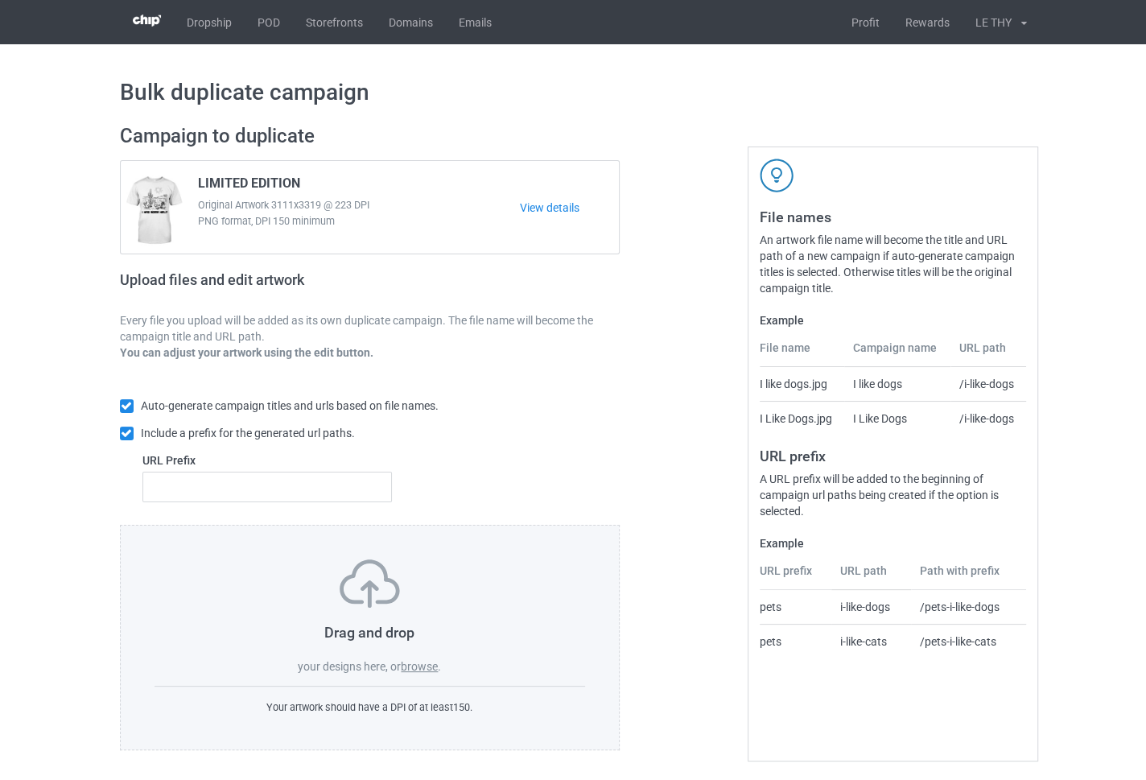
scroll to position [1, 0]
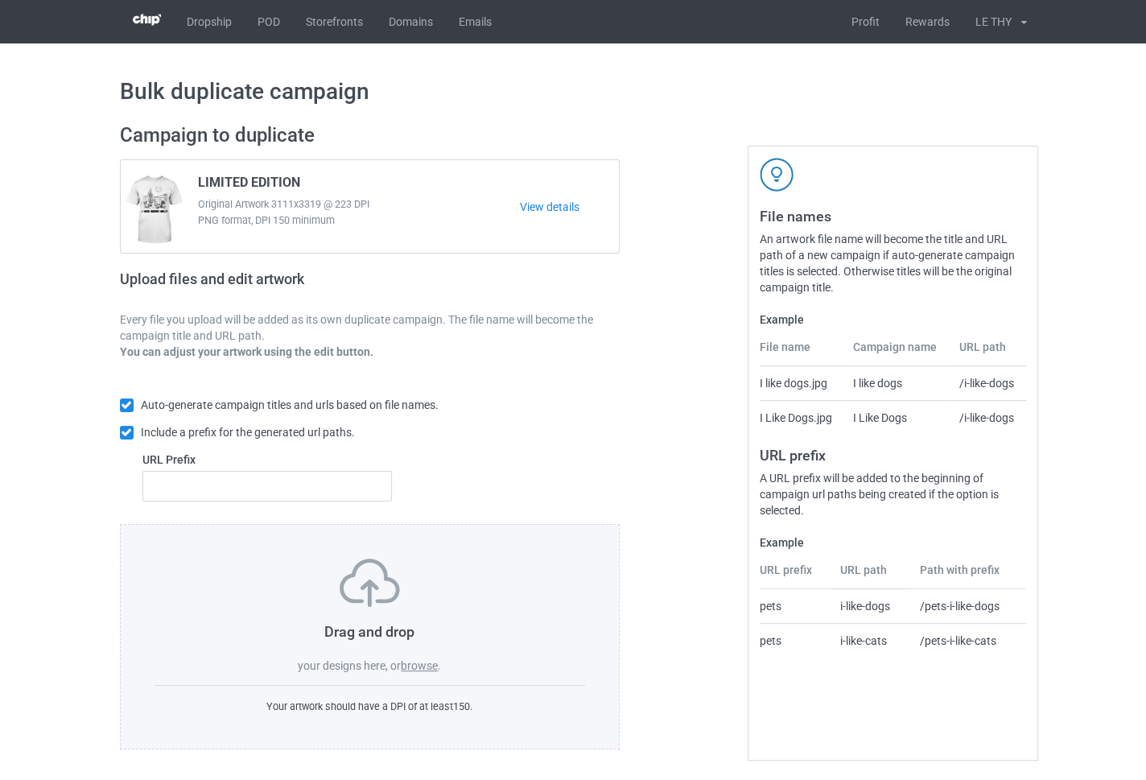
click at [420, 666] on label "browse" at bounding box center [419, 665] width 37 height 13
click at [0, 0] on input "browse" at bounding box center [0, 0] width 0 height 0
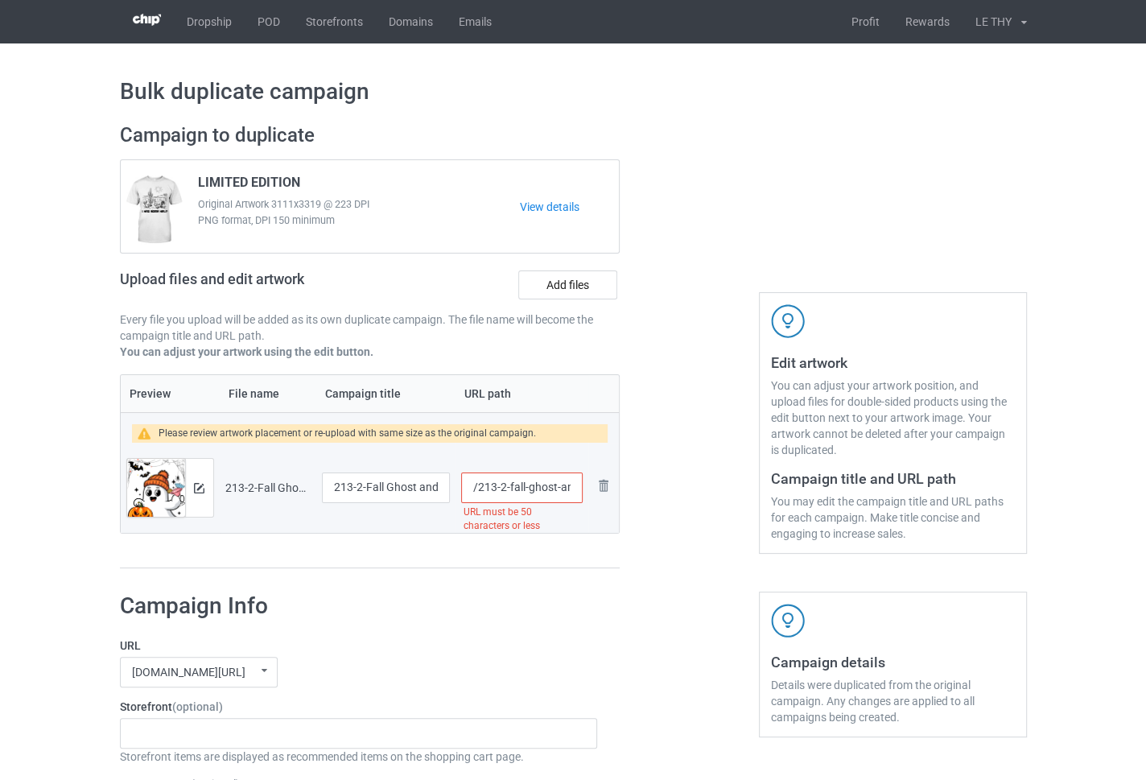
click at [221, 175] on span "LIMITED EDITION" at bounding box center [249, 186] width 102 height 22
copy span "LIMITED"
click at [366, 485] on input "213-2-Fall Ghost and Margarita Sweatshirt digital download" at bounding box center [386, 487] width 129 height 31
paste input "LIMITED"
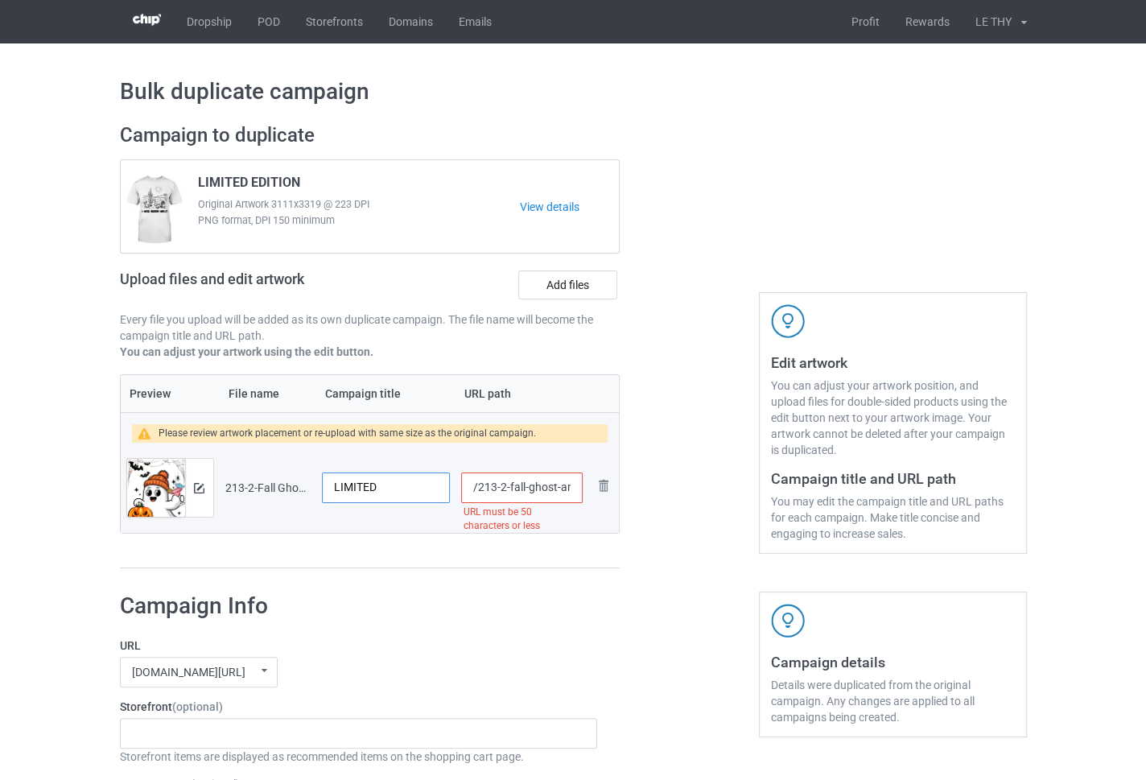
type input "LIMITED"
click at [420, 596] on h1 "Campaign Info" at bounding box center [359, 605] width 478 height 29
drag, startPoint x: 549, startPoint y: 486, endPoint x: 666, endPoint y: 488, distance: 117.5
click at [666, 488] on div "Campaign to duplicate LIMITED EDITION Original Artwork 3111x3319 @ 223 DPI PNG …" at bounding box center [573, 346] width 929 height 468
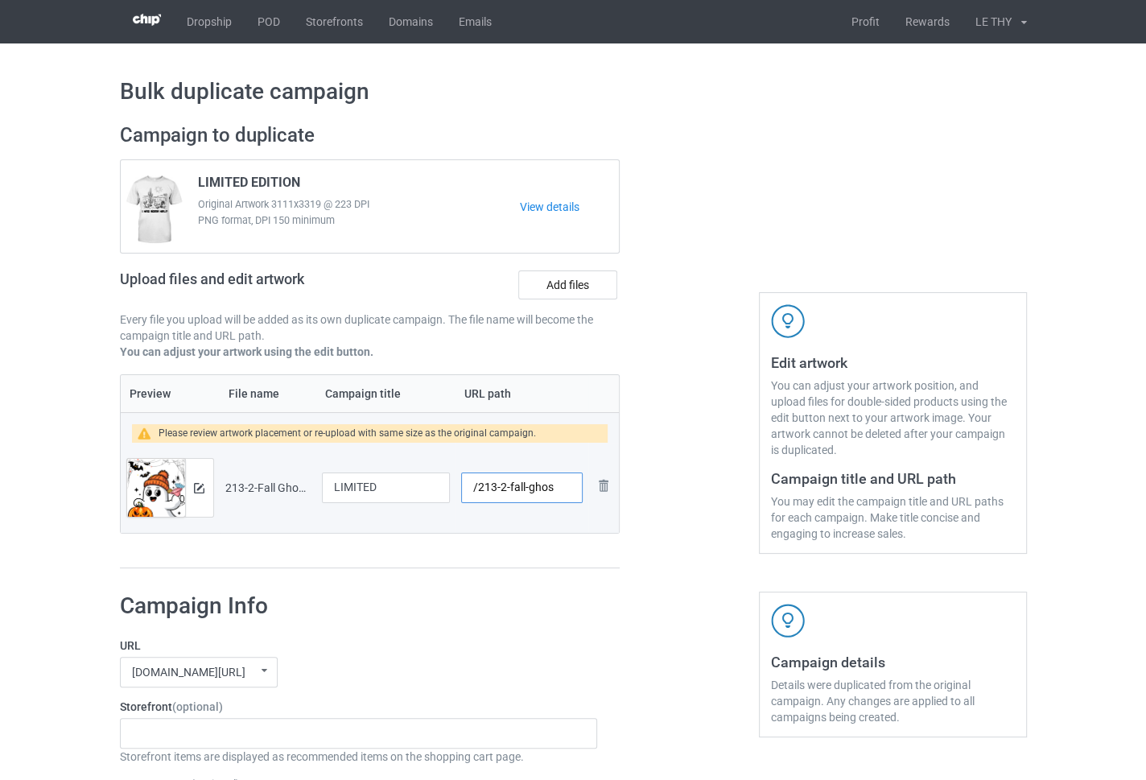
scroll to position [0, 0]
type input "/213-2-fall-ghos"
click at [529, 641] on label "URL" at bounding box center [359, 645] width 478 height 16
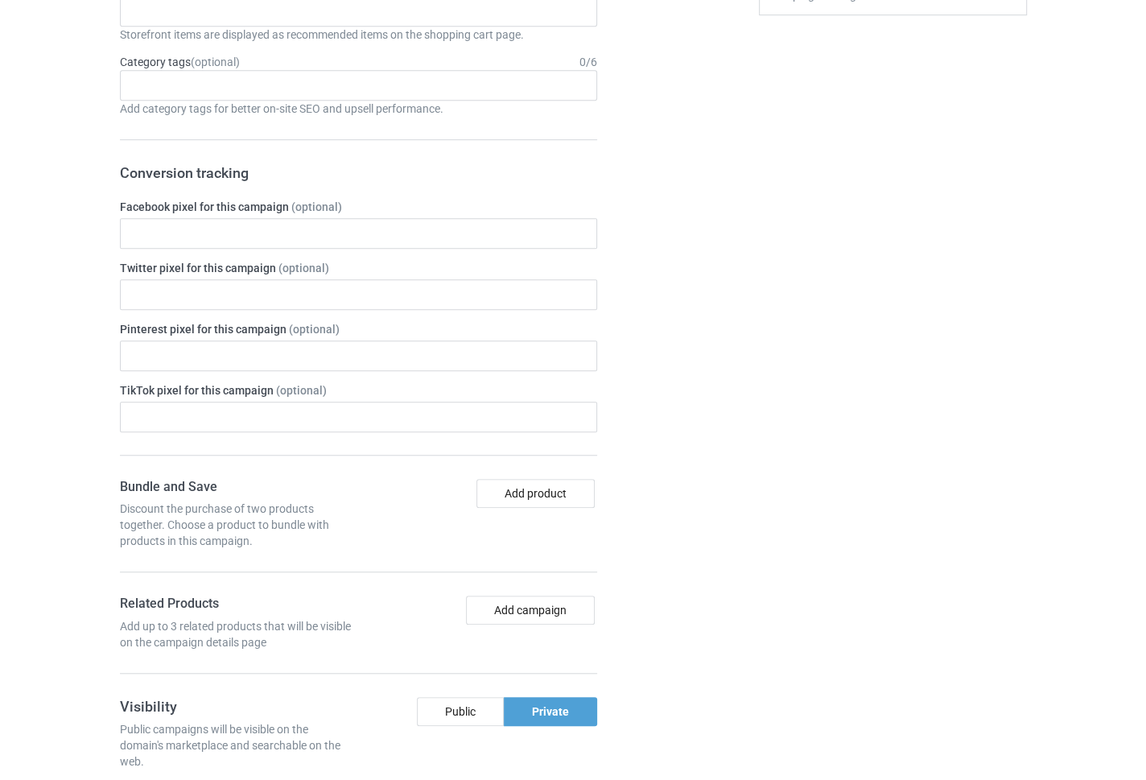
scroll to position [1292, 0]
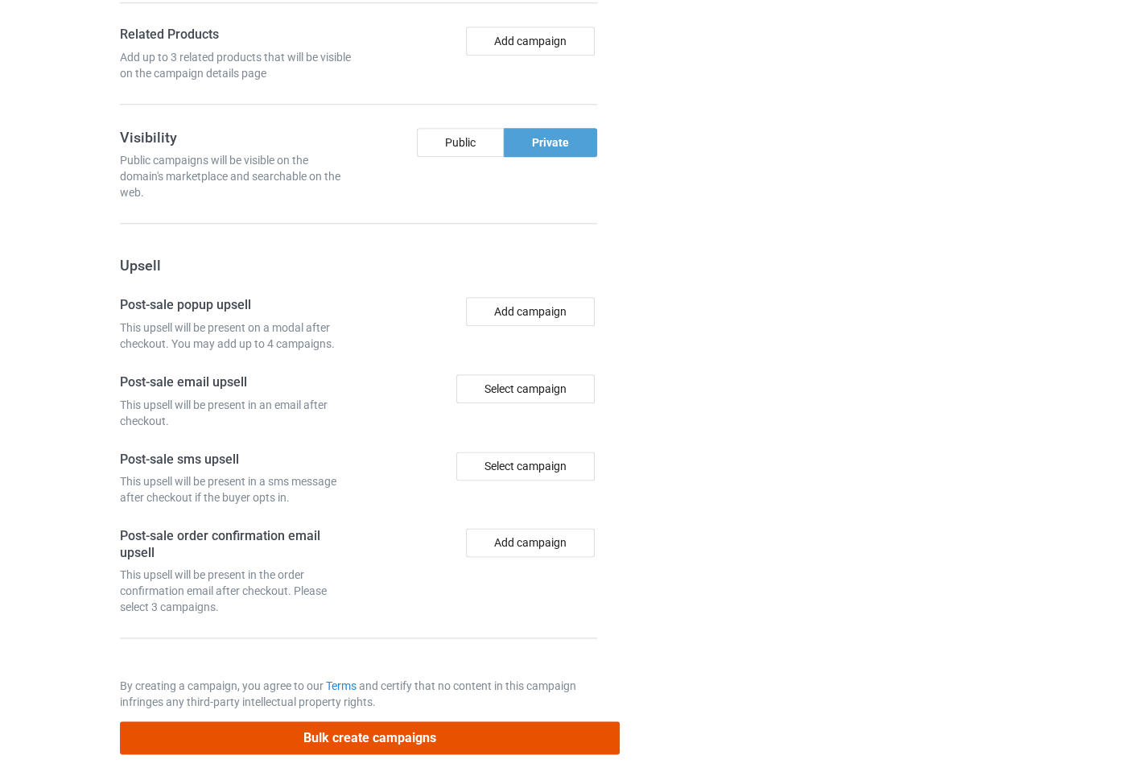
click at [412, 732] on button "Bulk create campaigns" at bounding box center [370, 737] width 501 height 33
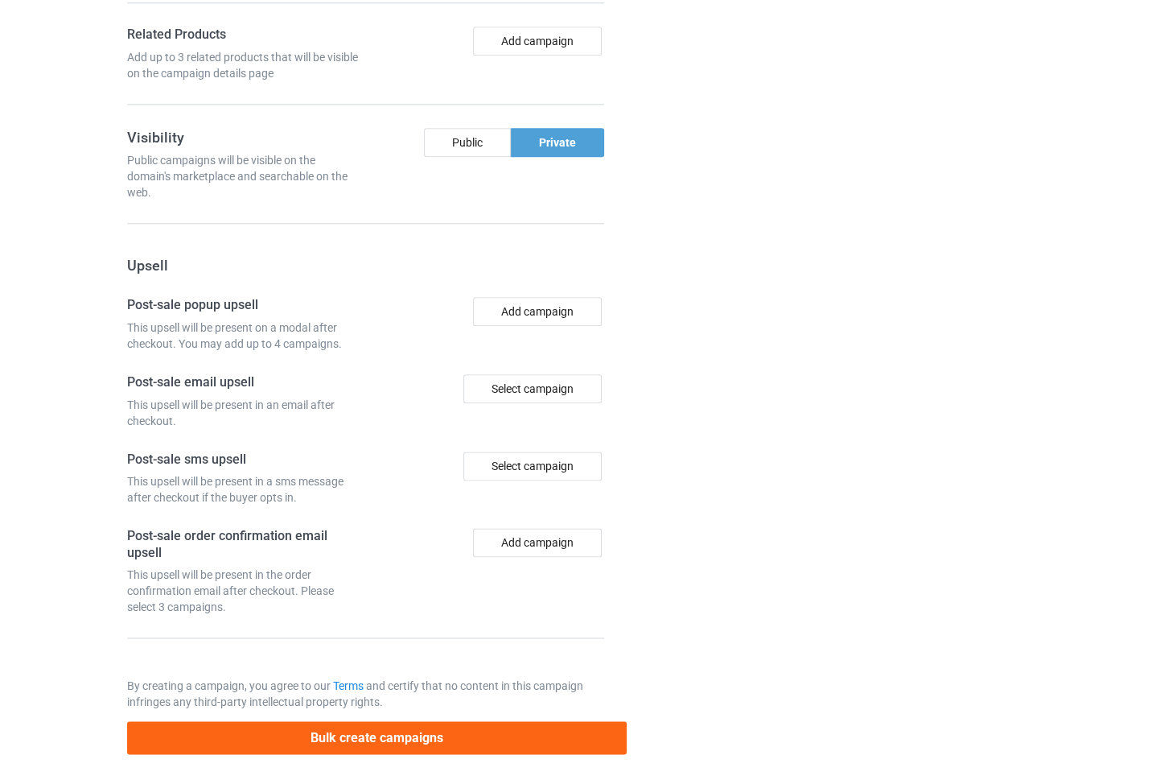
scroll to position [0, 0]
